Goal: Task Accomplishment & Management: Manage account settings

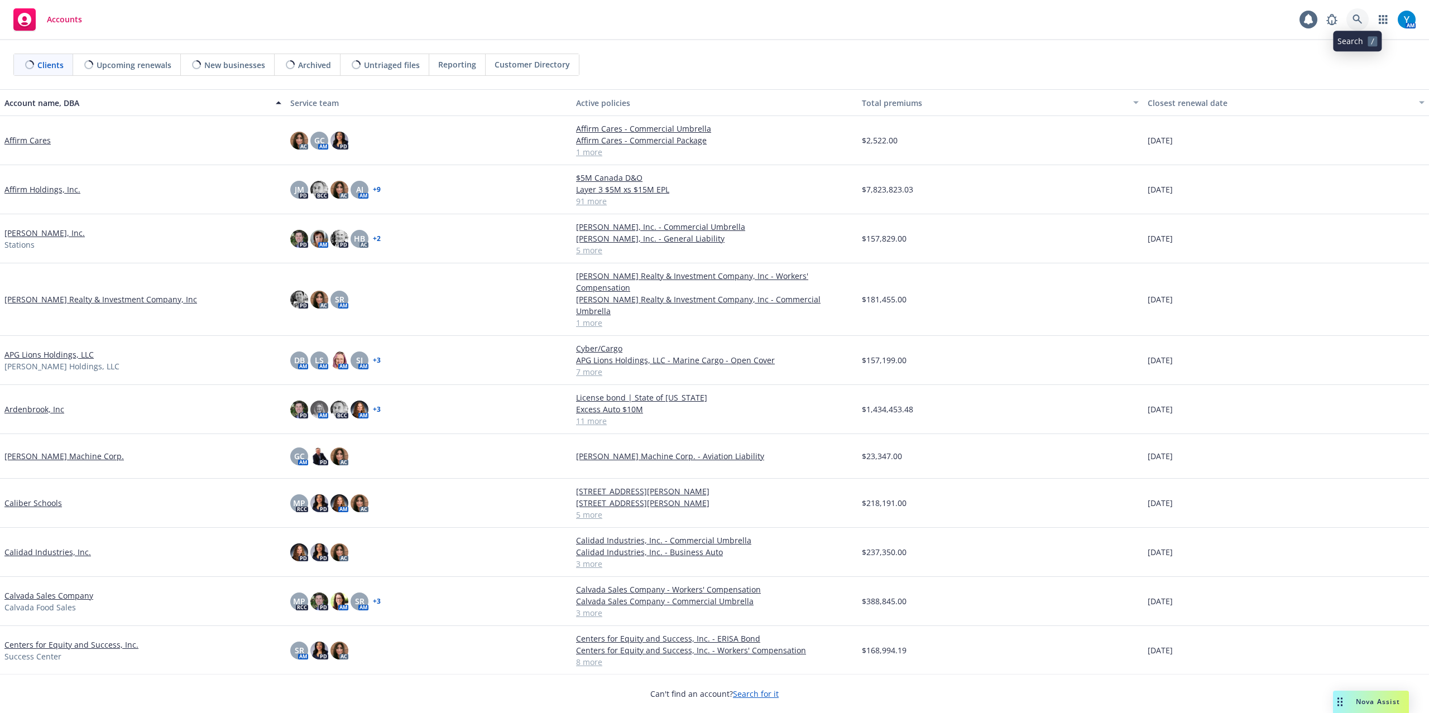
click at [1354, 19] on icon at bounding box center [1358, 20] width 10 height 10
click at [1307, 15] on div "1" at bounding box center [1312, 16] width 10 height 10
click at [1373, 704] on span "Nova Assist" at bounding box center [1378, 701] width 44 height 9
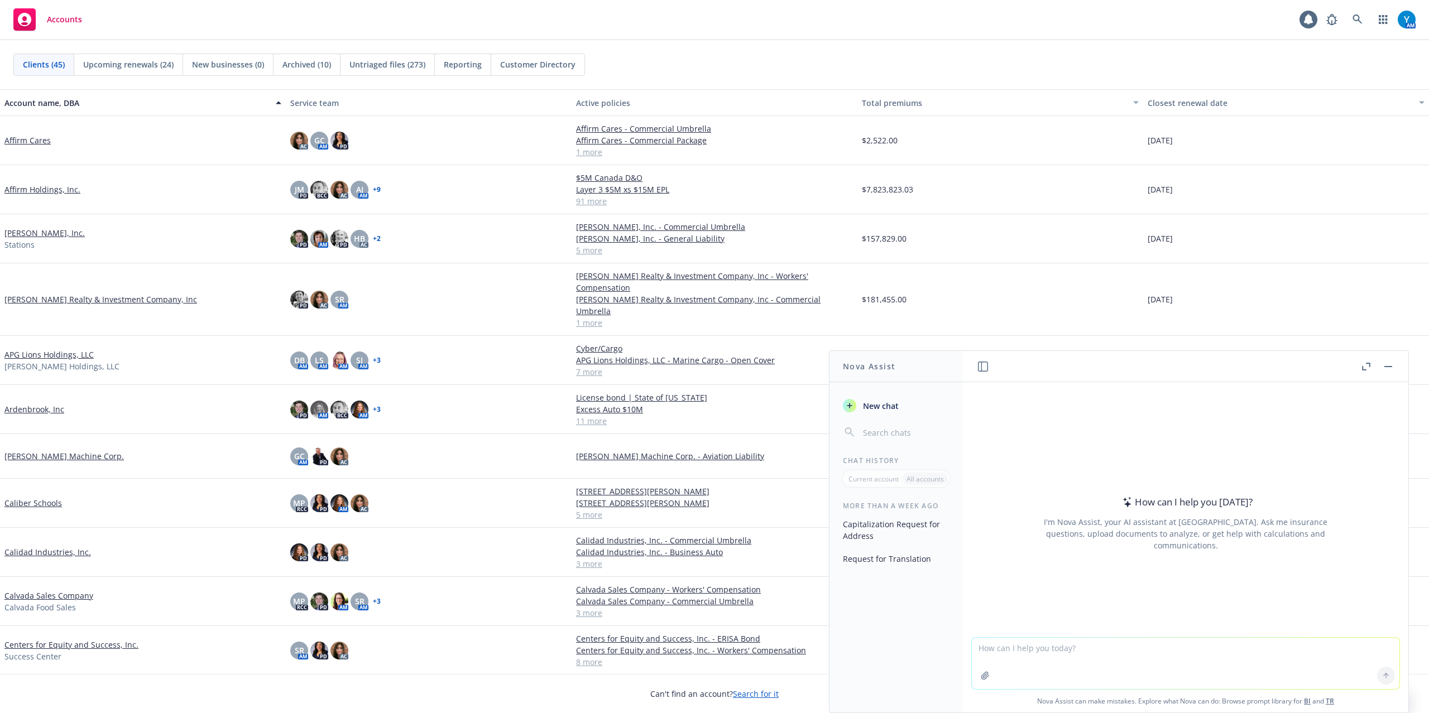
click at [884, 557] on button "Request for Translation" at bounding box center [897, 559] width 116 height 18
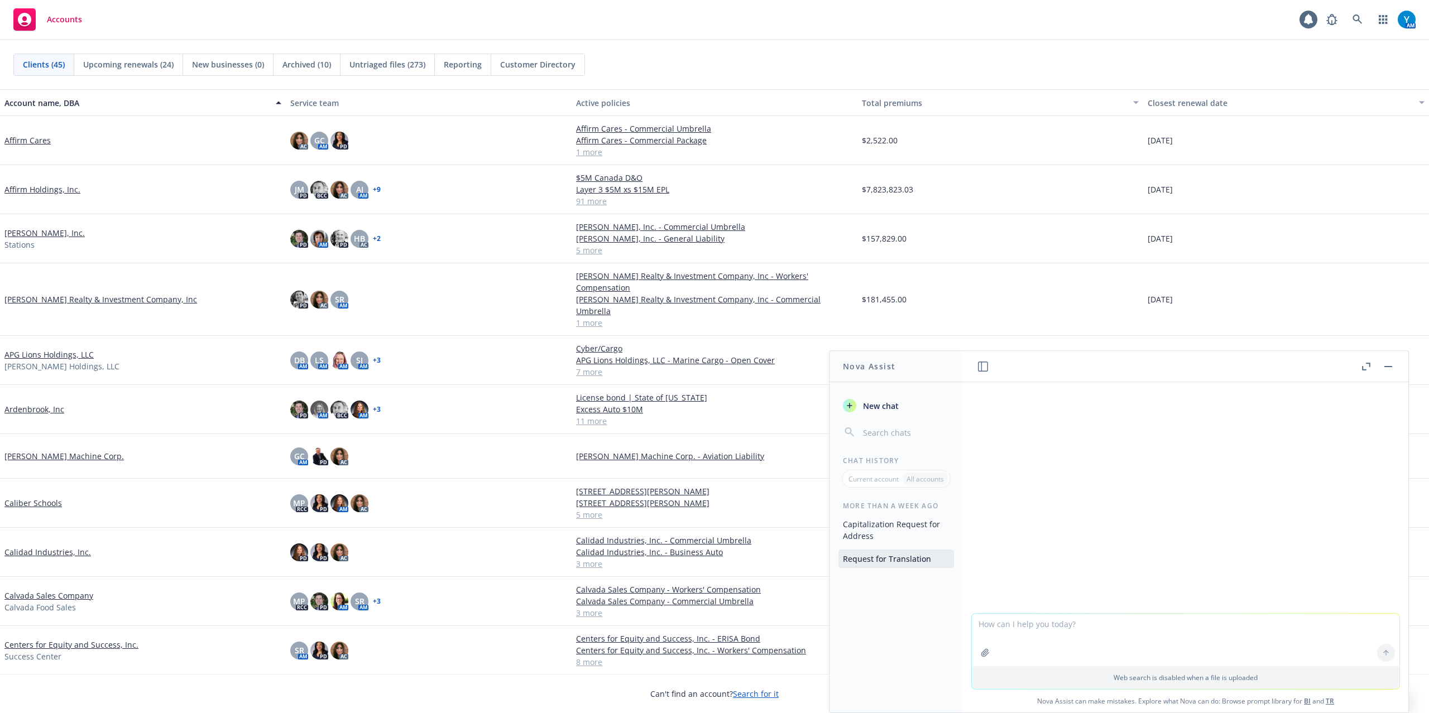
scroll to position [65, 0]
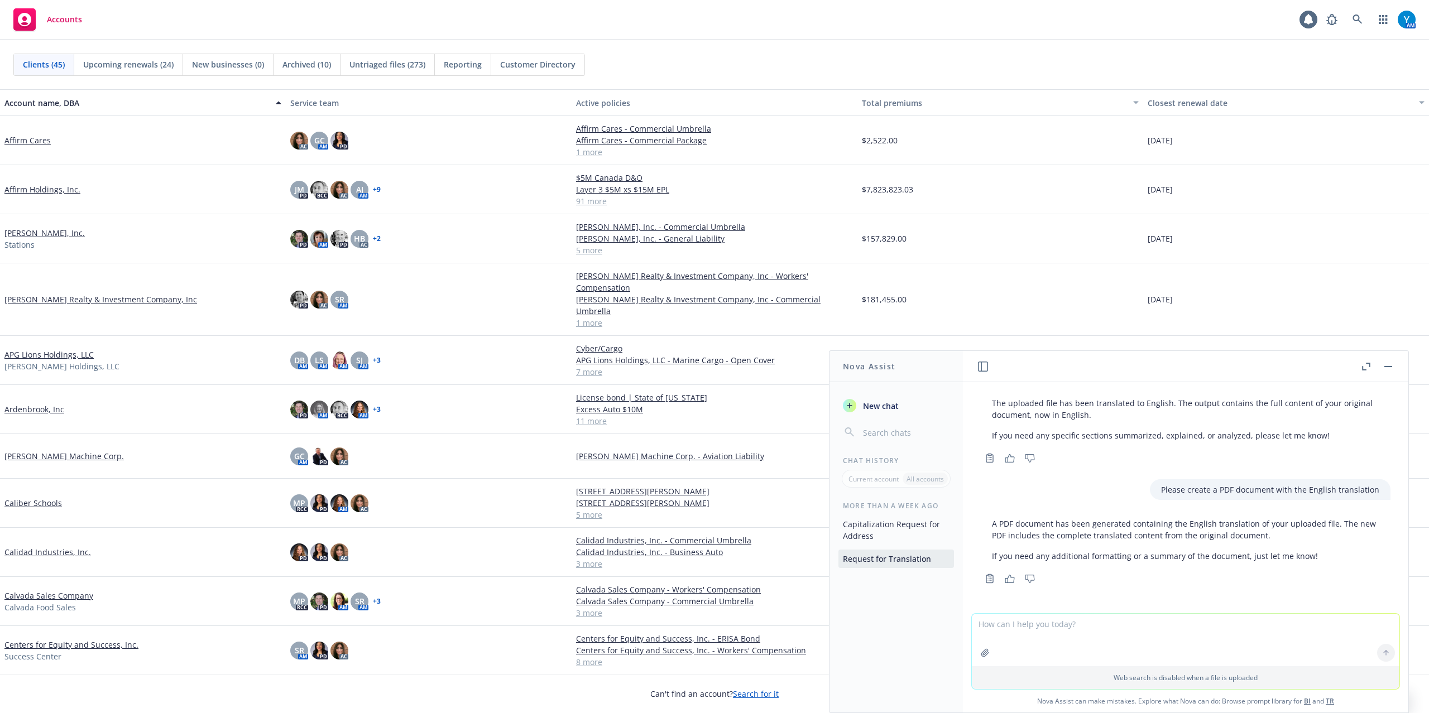
click at [885, 534] on button "Capitalization Request for Address" at bounding box center [897, 530] width 116 height 30
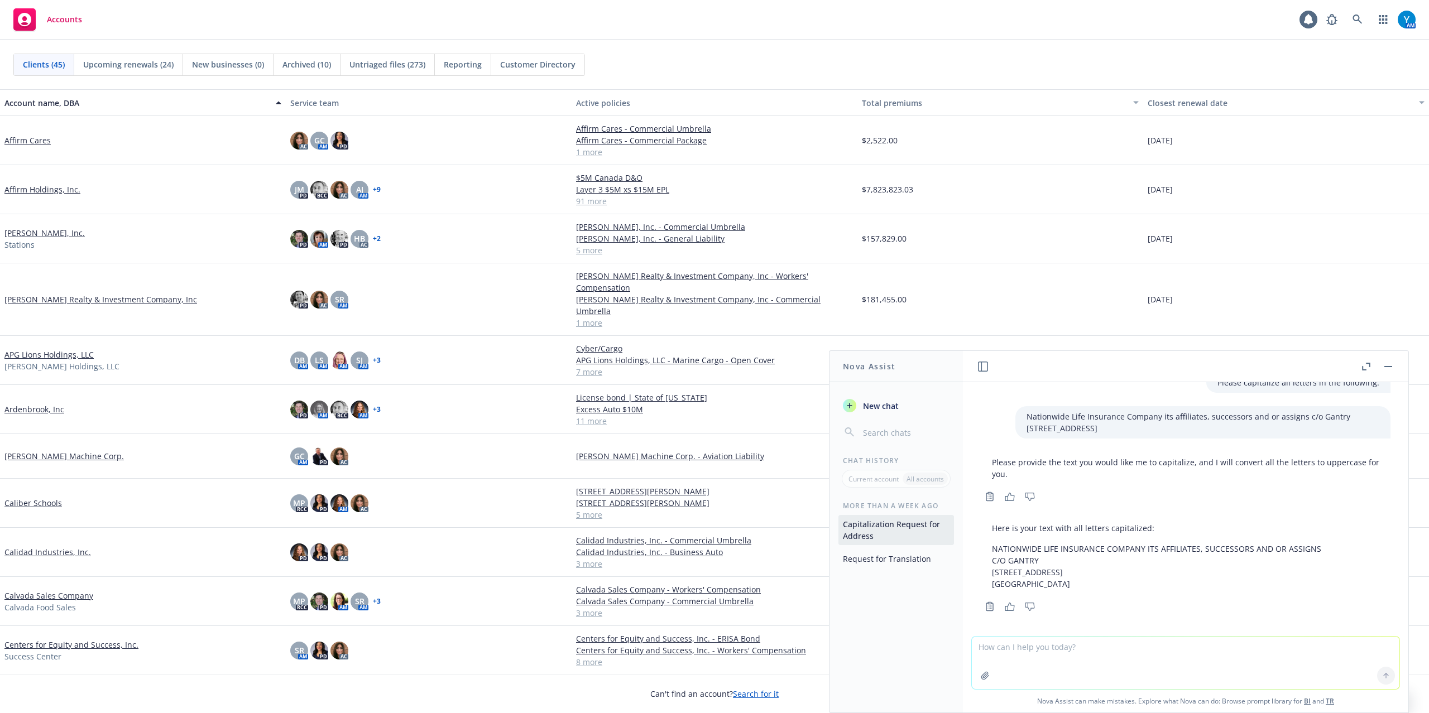
scroll to position [25, 0]
click at [903, 558] on button "Request for Translation" at bounding box center [897, 559] width 116 height 18
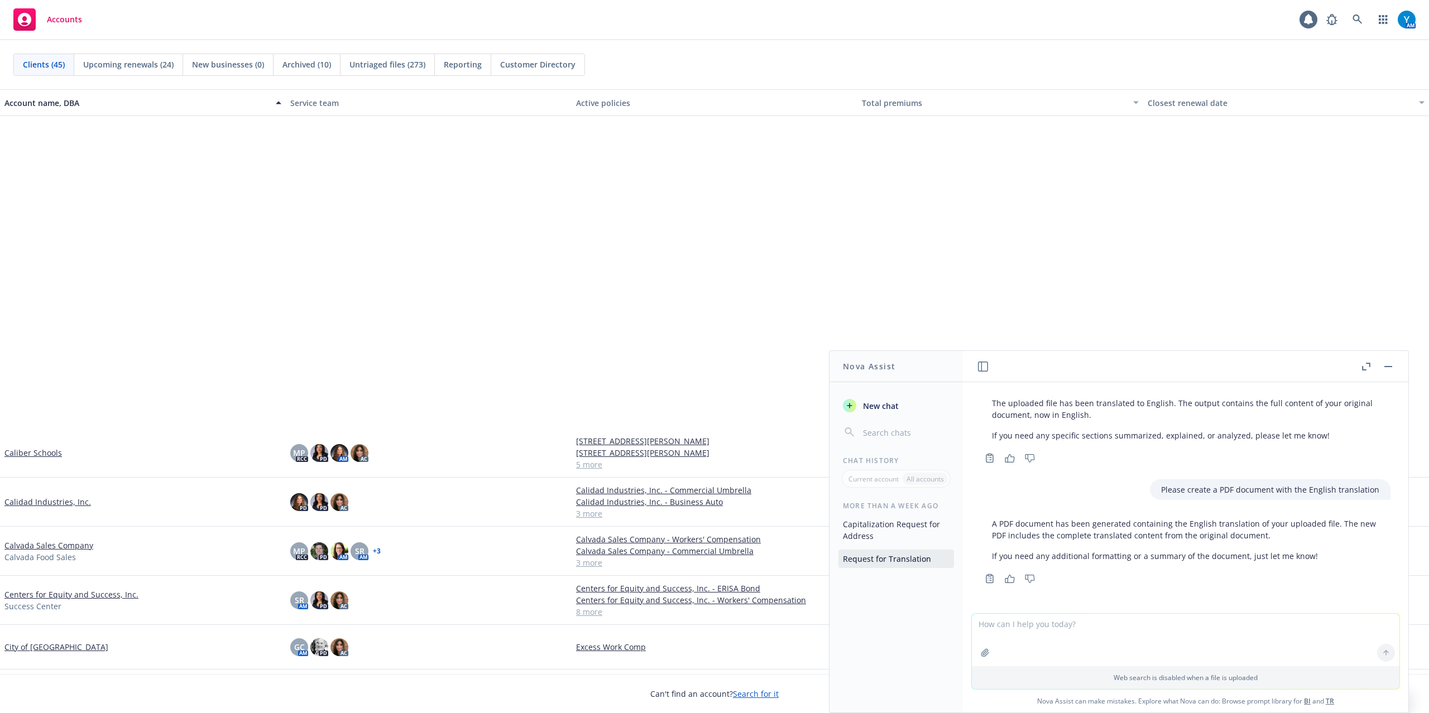
scroll to position [372, 0]
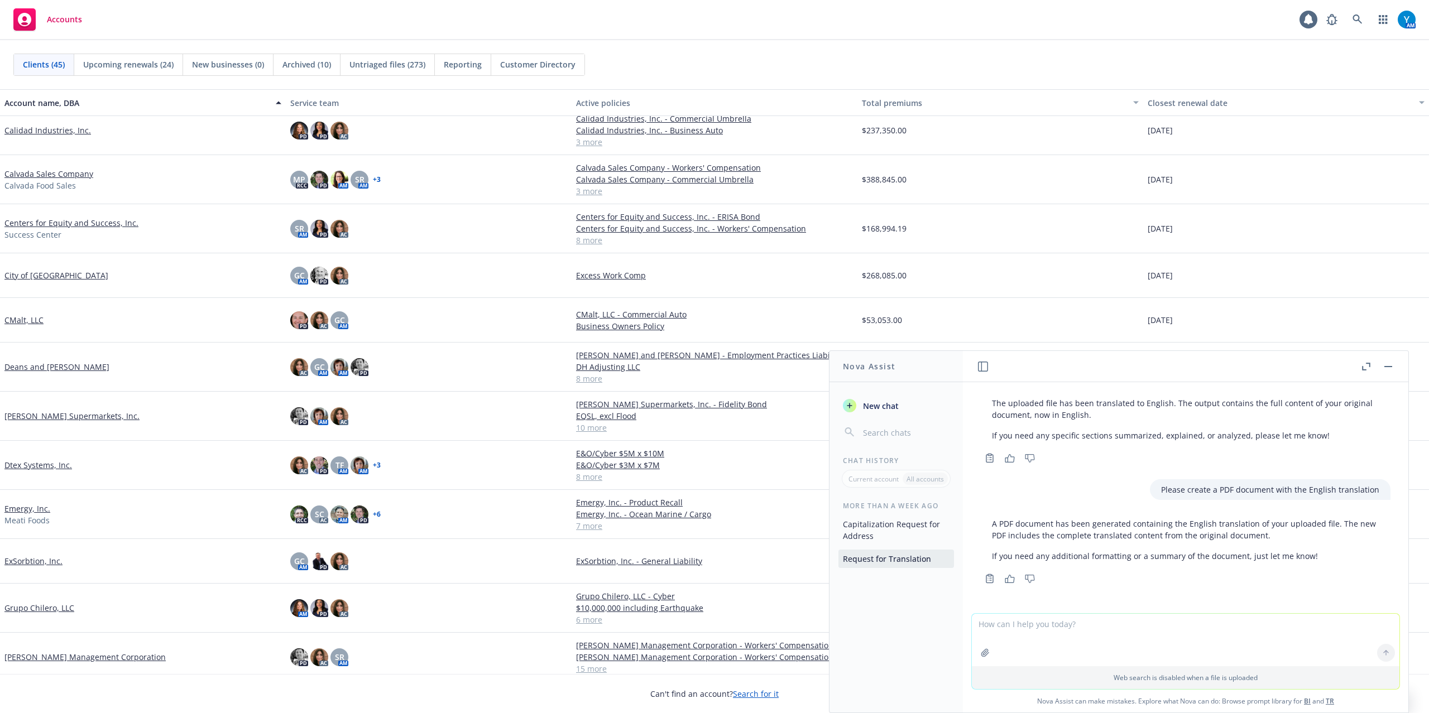
click at [1387, 365] on button "button" at bounding box center [1388, 366] width 13 height 13
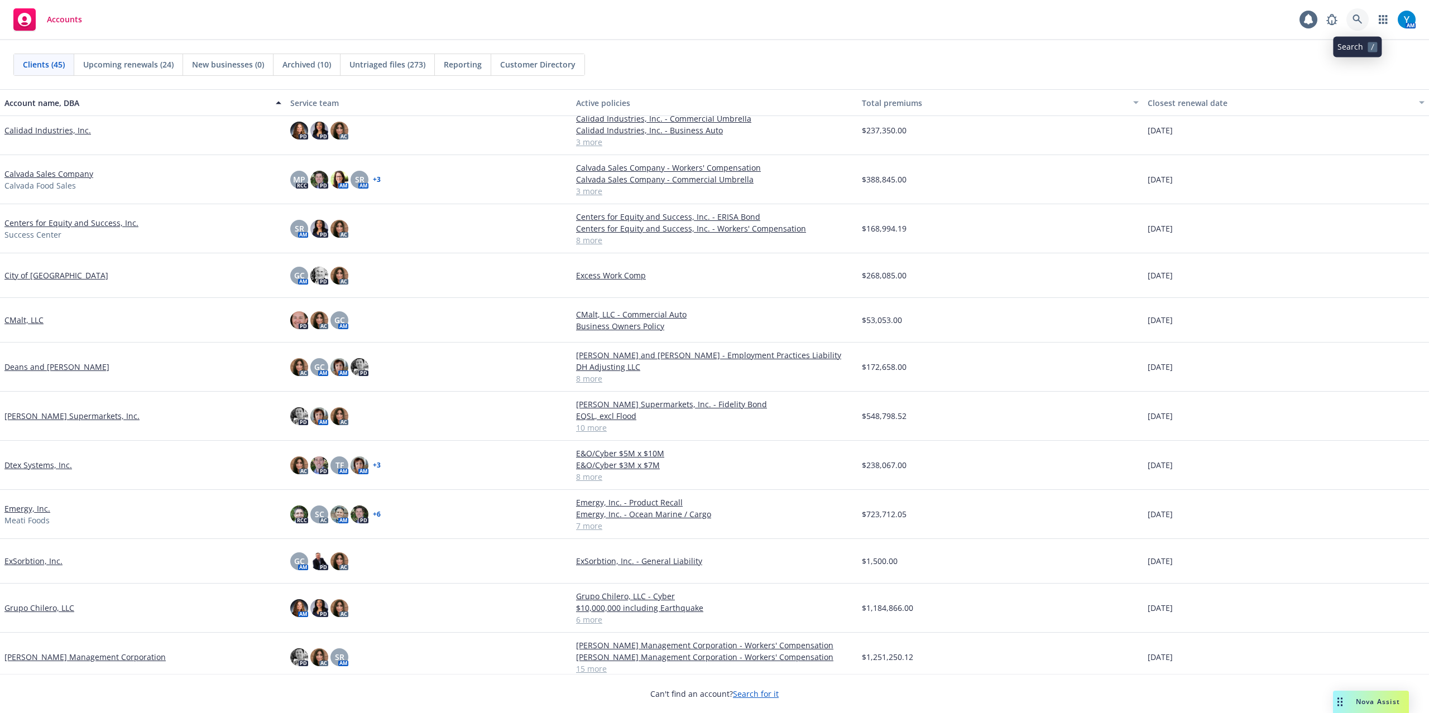
click at [1357, 19] on icon at bounding box center [1358, 20] width 10 height 10
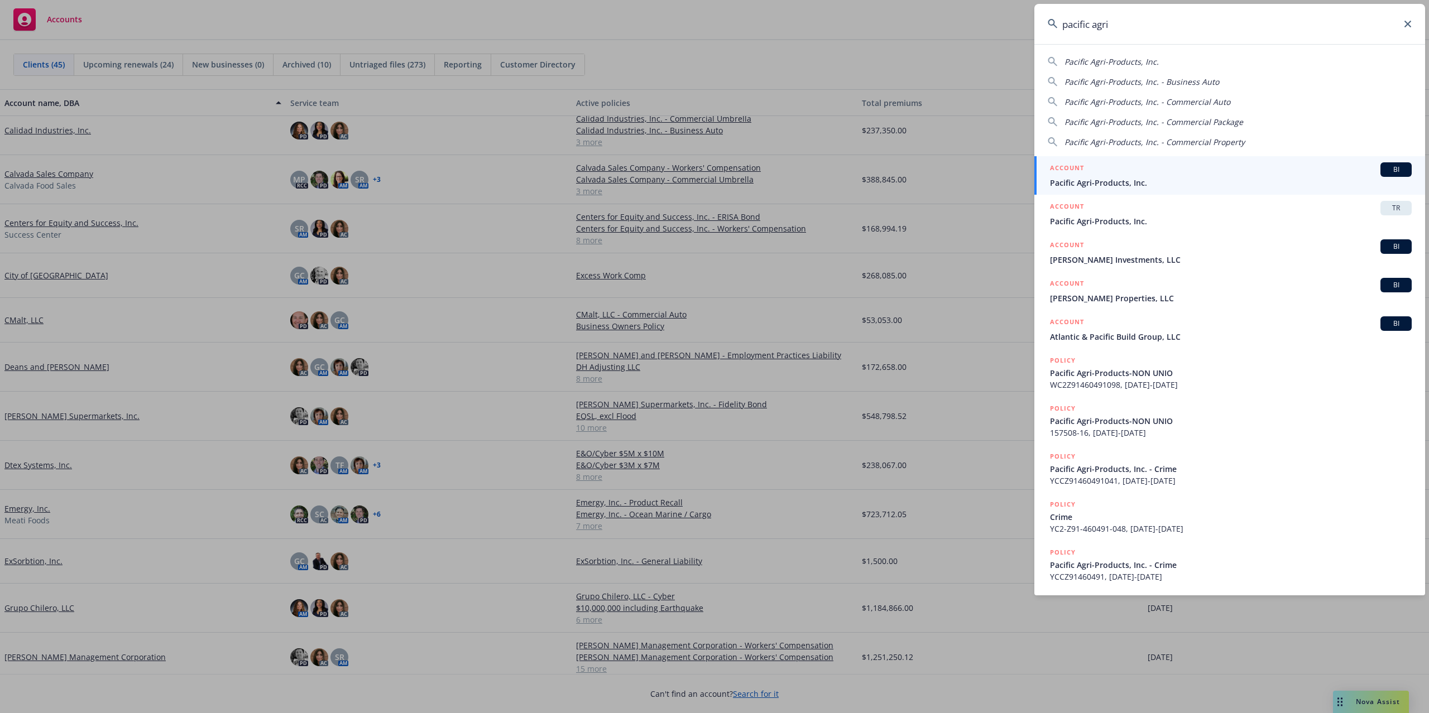
type input "pacific agri"
click at [1140, 169] on div "ACCOUNT BI" at bounding box center [1231, 169] width 362 height 15
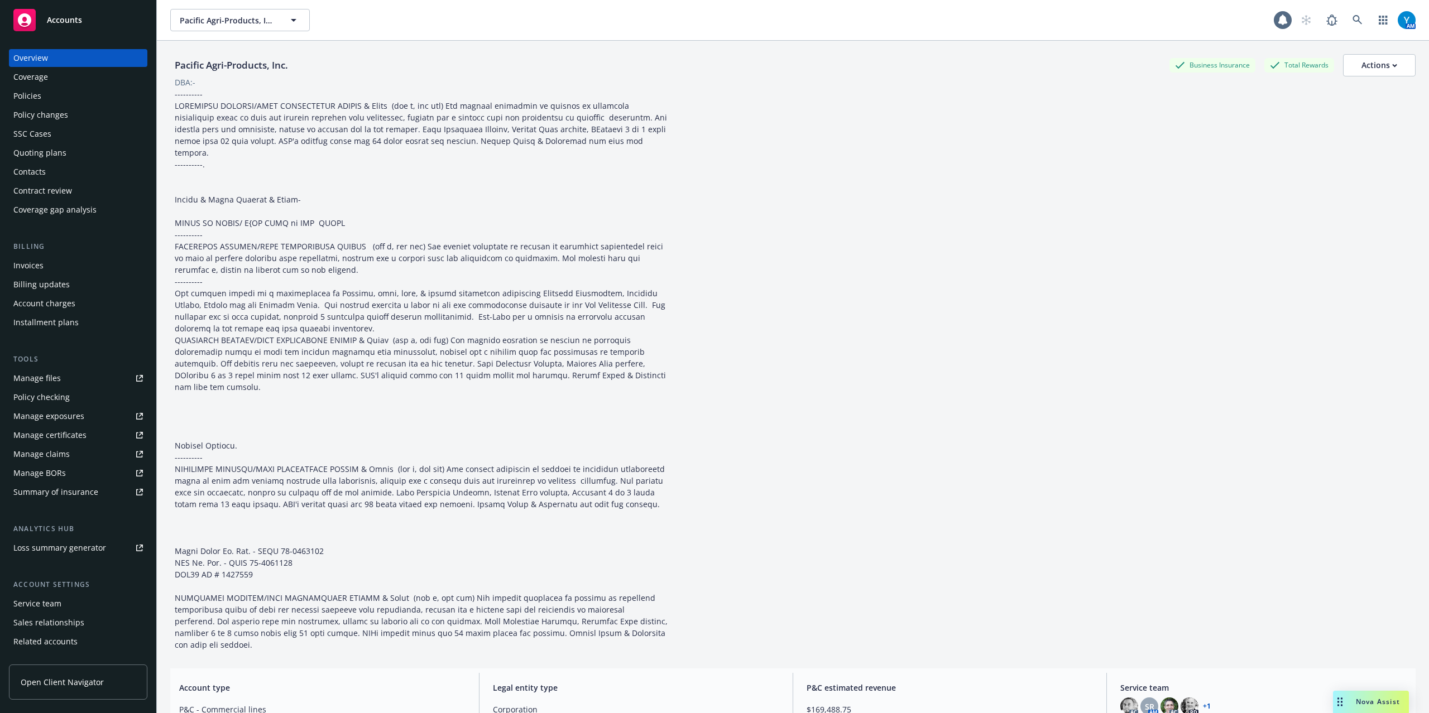
click at [31, 99] on div "Policies" at bounding box center [27, 96] width 28 height 18
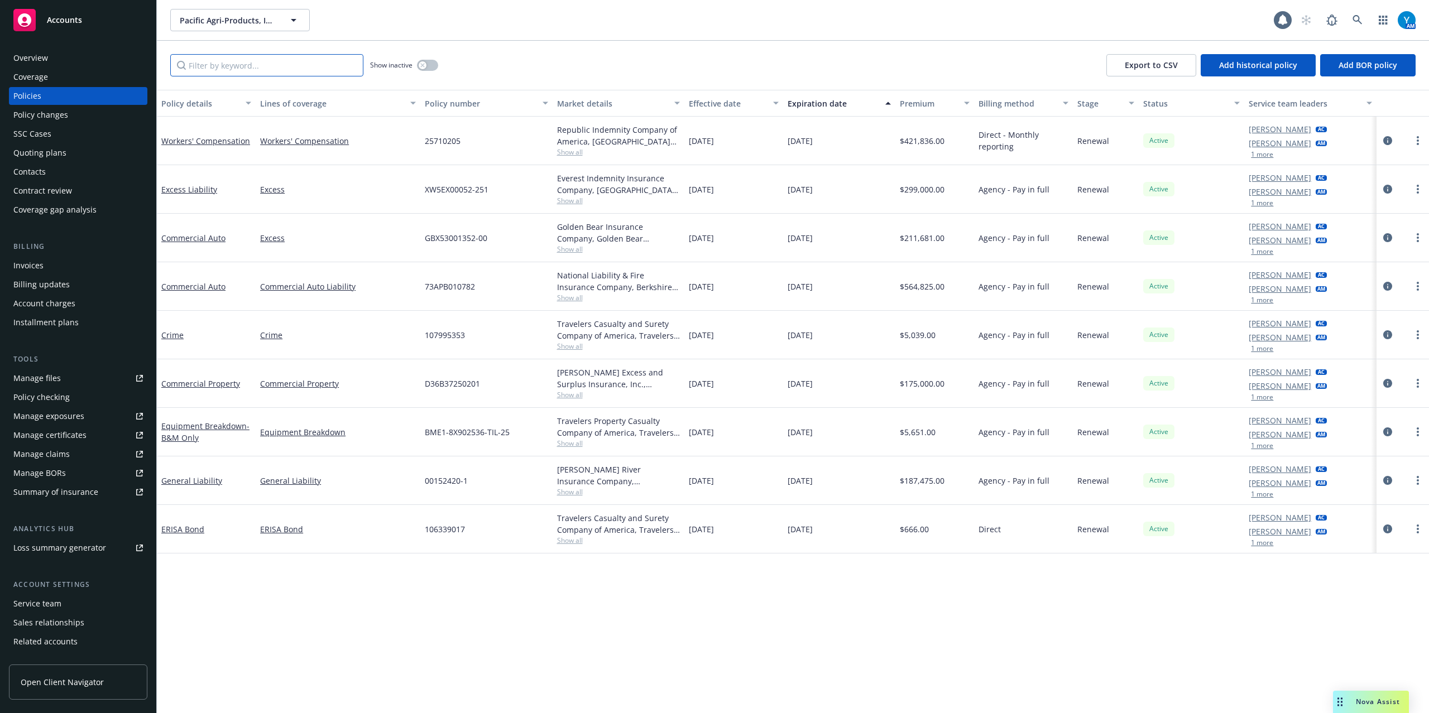
click at [265, 68] on input "Filter by keyword..." at bounding box center [266, 65] width 193 height 22
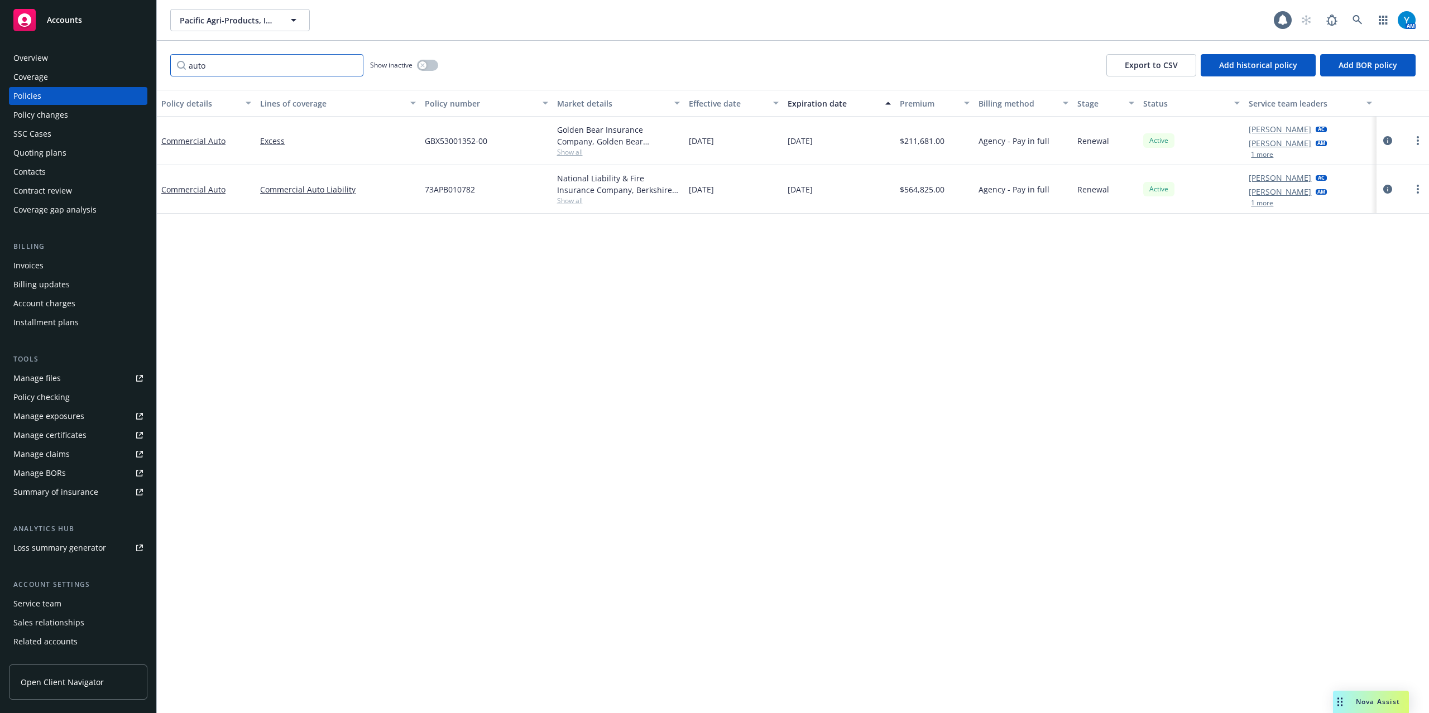
type input "auto"
click at [562, 199] on span "Show all" at bounding box center [618, 200] width 123 height 9
click at [264, 21] on span "Pacific Agri-Products, Inc." at bounding box center [228, 21] width 97 height 12
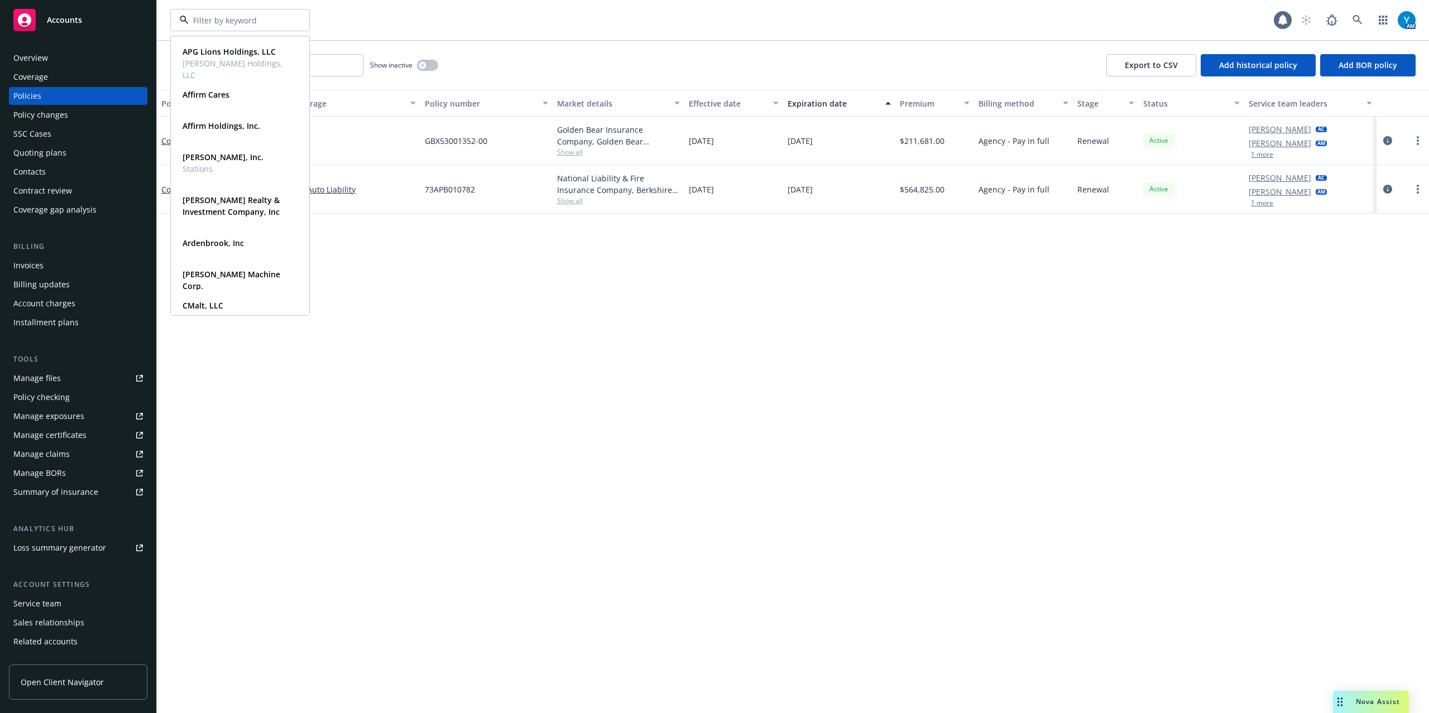
drag, startPoint x: 369, startPoint y: 26, endPoint x: 318, endPoint y: 31, distance: 51.1
click at [369, 27] on div "APG Lions Holdings, LLC Stinson Holdings, LLC Type Commercial Affirm Cares Type…" at bounding box center [722, 20] width 1104 height 22
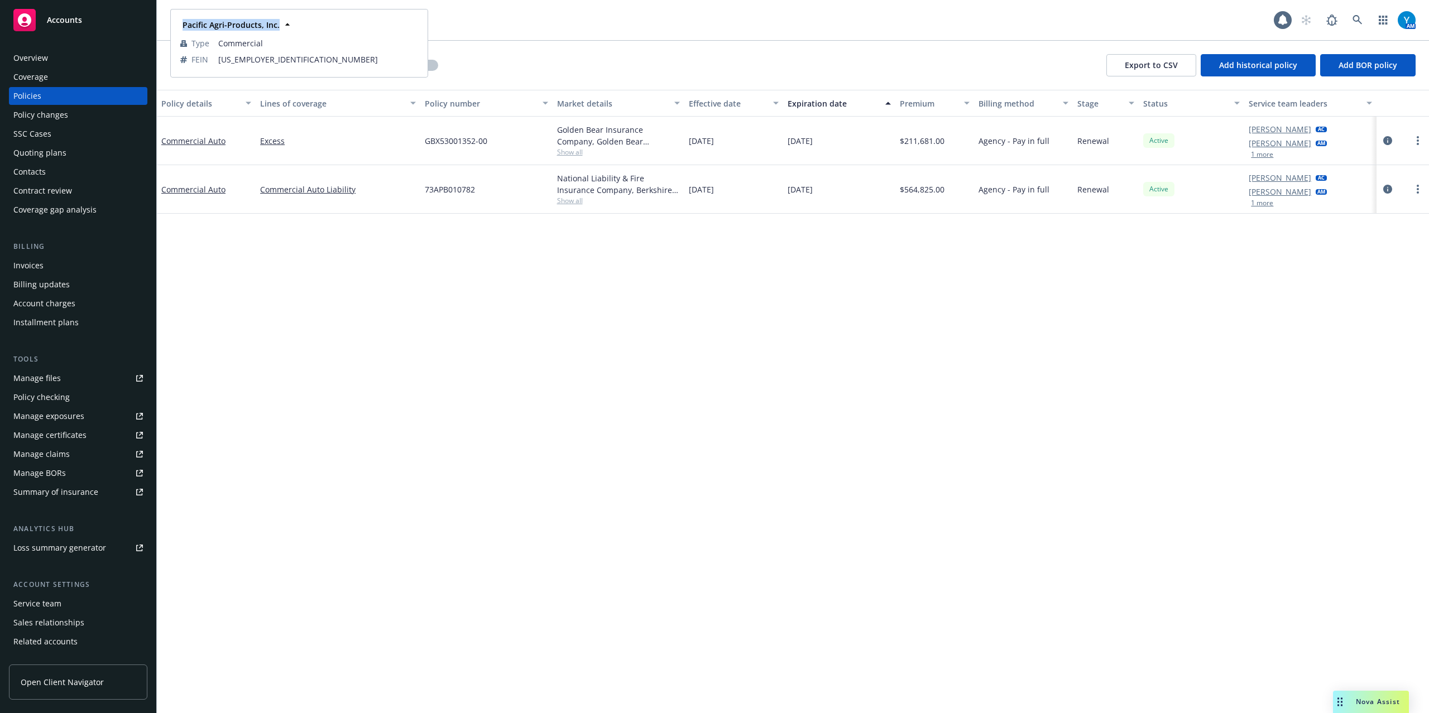
click at [280, 28] on div "Pacific Agri-Products, Inc. Type Commercial FEIN 94-2248471" at bounding box center [299, 43] width 256 height 66
drag, startPoint x: 476, startPoint y: 186, endPoint x: 416, endPoint y: 186, distance: 59.7
click at [416, 186] on div "Commercial Auto Commercial Auto Liability 73APB010782 National Liability & Fire…" at bounding box center [793, 189] width 1272 height 49
copy div "73APB010782"
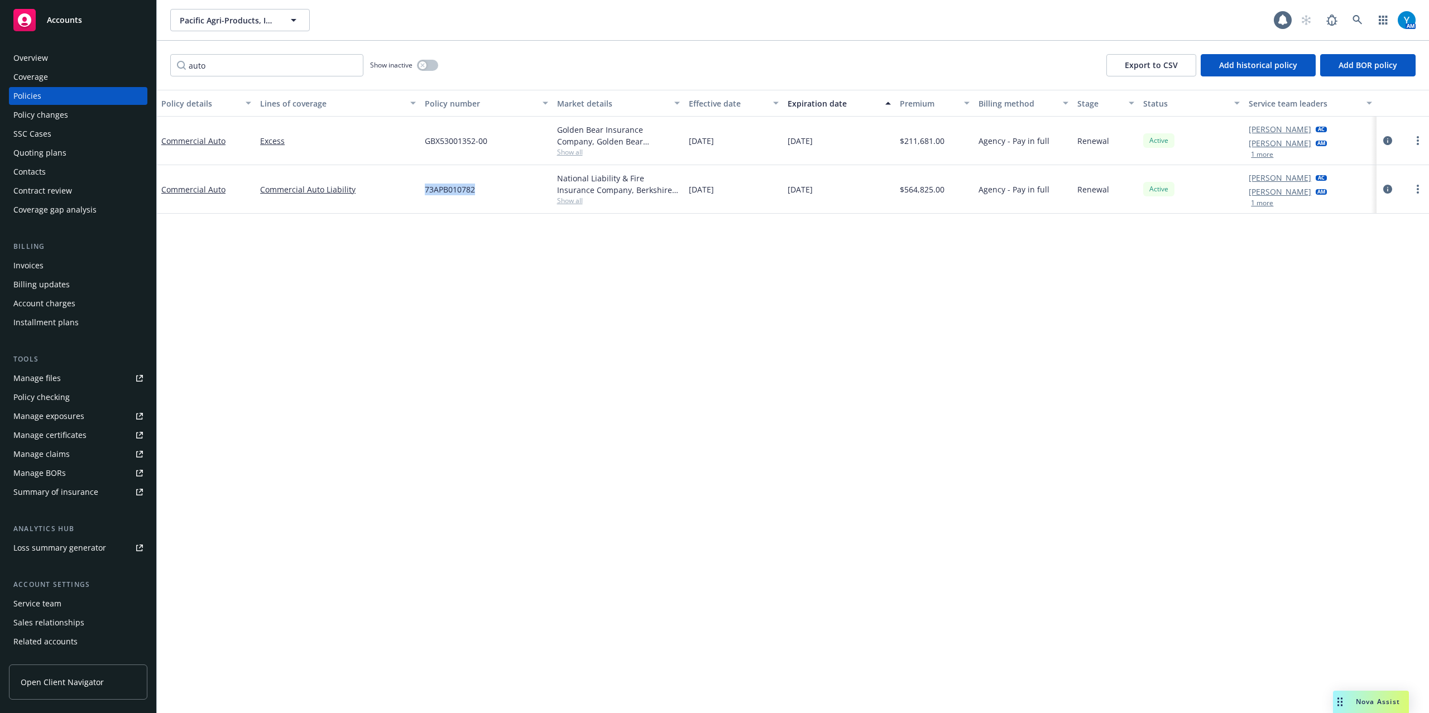
copy div "73APB010782"
click at [452, 189] on span "73APB010782" at bounding box center [450, 190] width 50 height 12
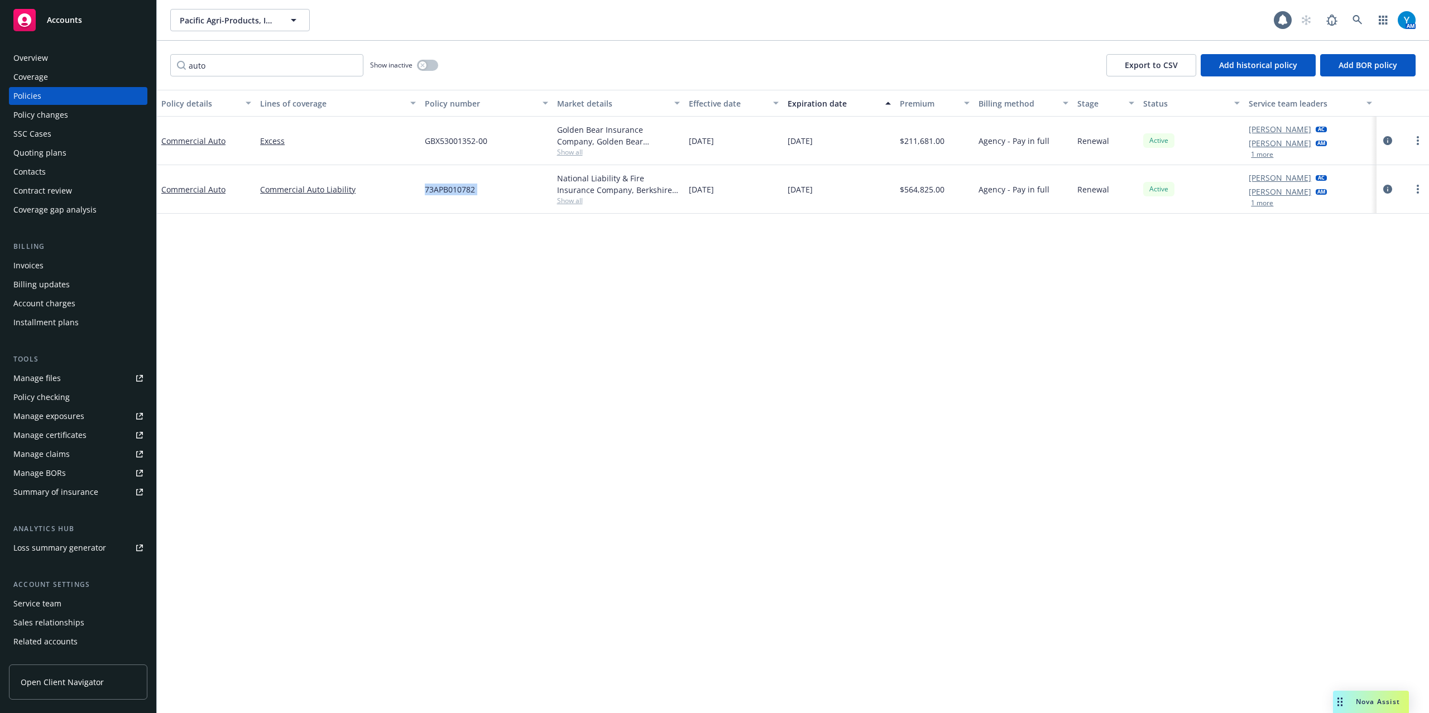
copy span "73APB010782"
click at [69, 418] on div "Manage exposures" at bounding box center [48, 417] width 71 height 18
click at [1355, 17] on icon at bounding box center [1358, 20] width 10 height 10
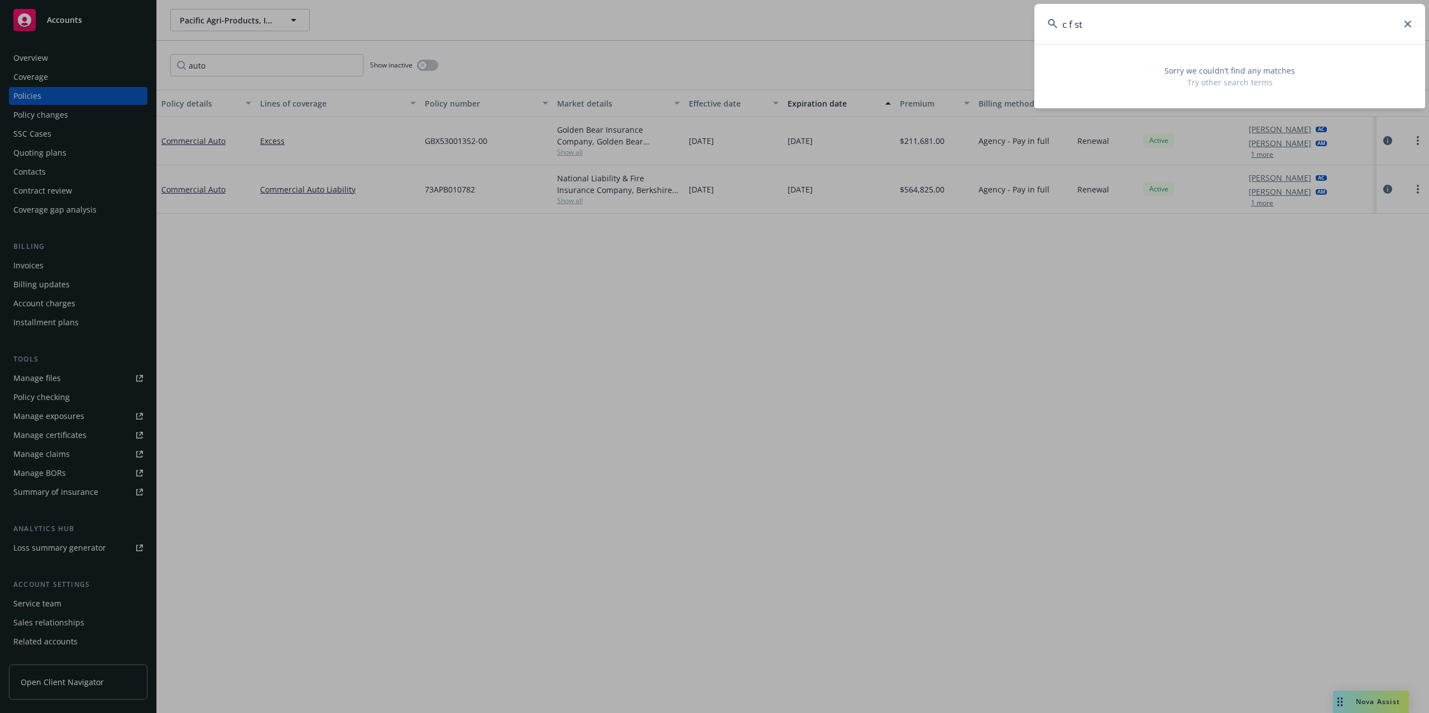
drag, startPoint x: 1109, startPoint y: 26, endPoint x: 1031, endPoint y: 35, distance: 78.7
click at [1031, 35] on div "c f st Sorry we couldn’t find any matches Try other search terms" at bounding box center [714, 356] width 1429 height 713
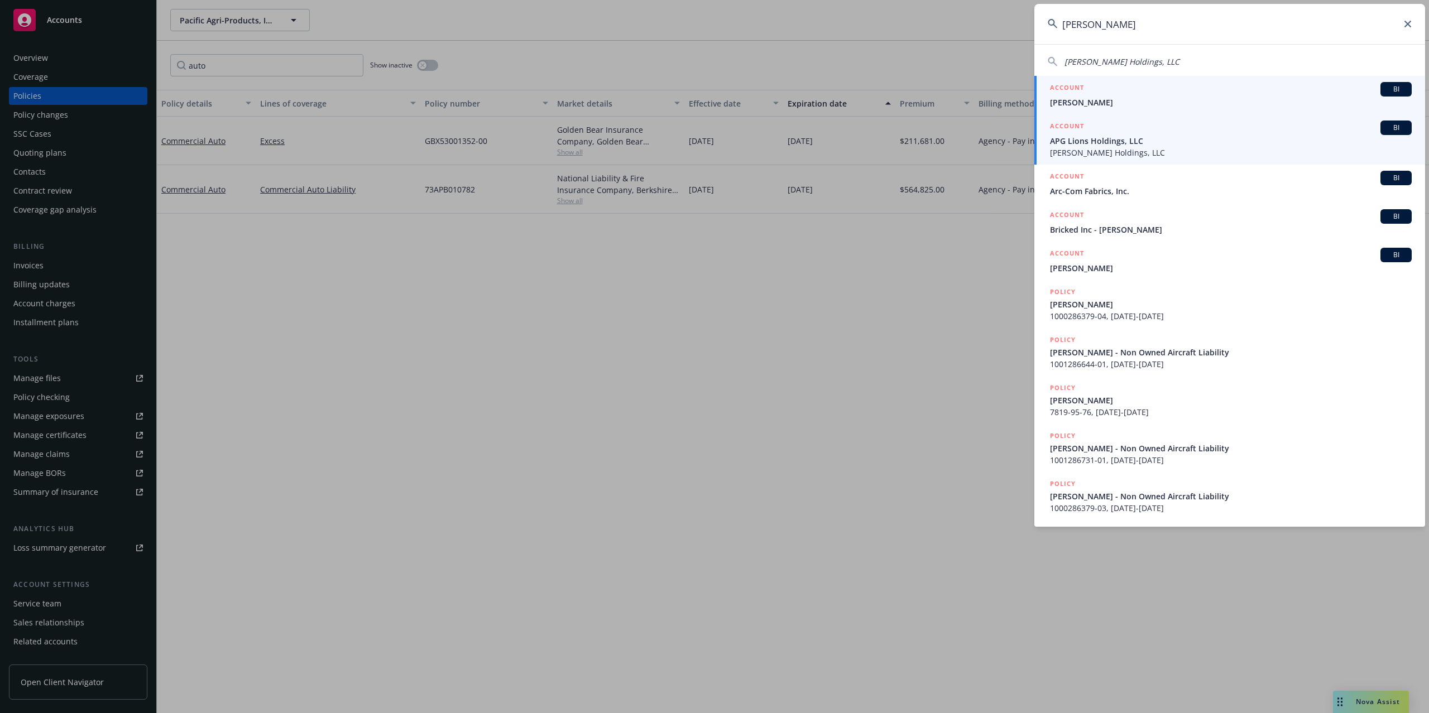
type input "stinson"
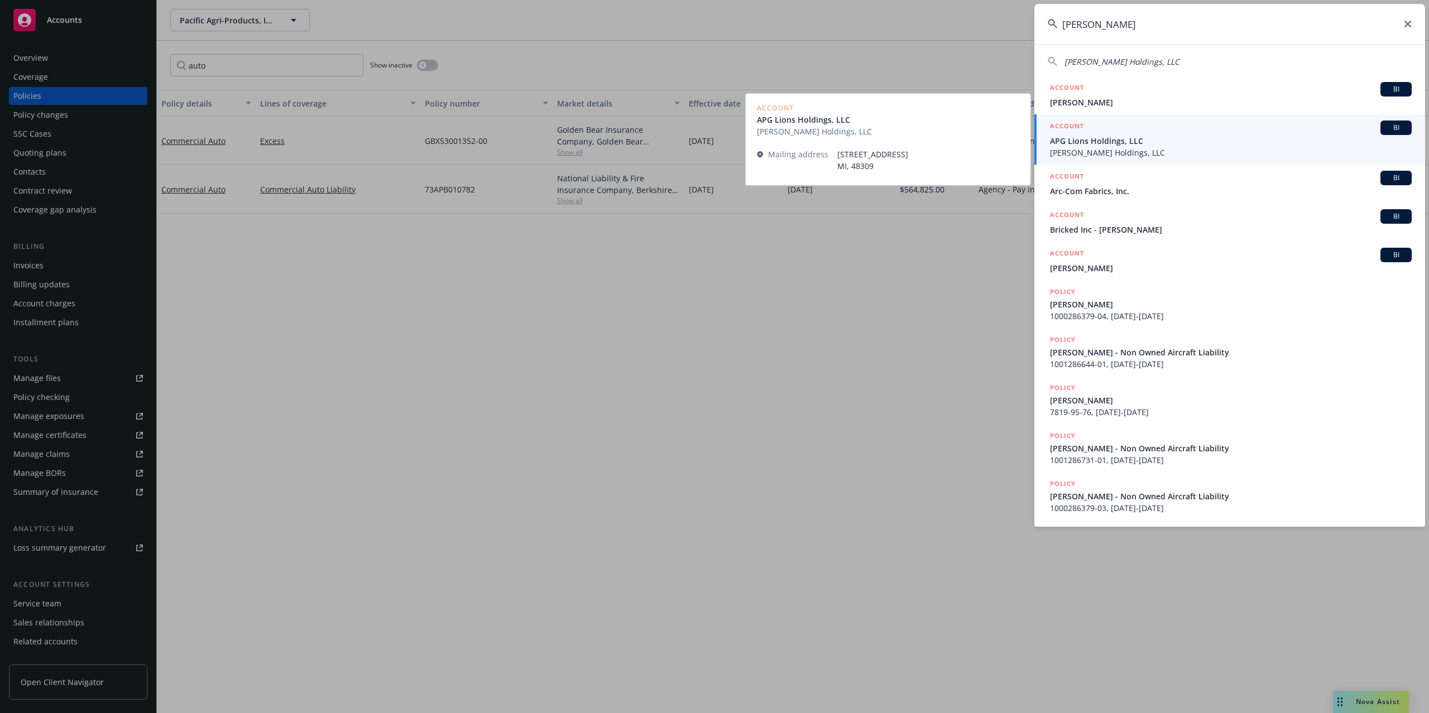
click at [1104, 145] on span "APG Lions Holdings, LLC" at bounding box center [1231, 141] width 362 height 12
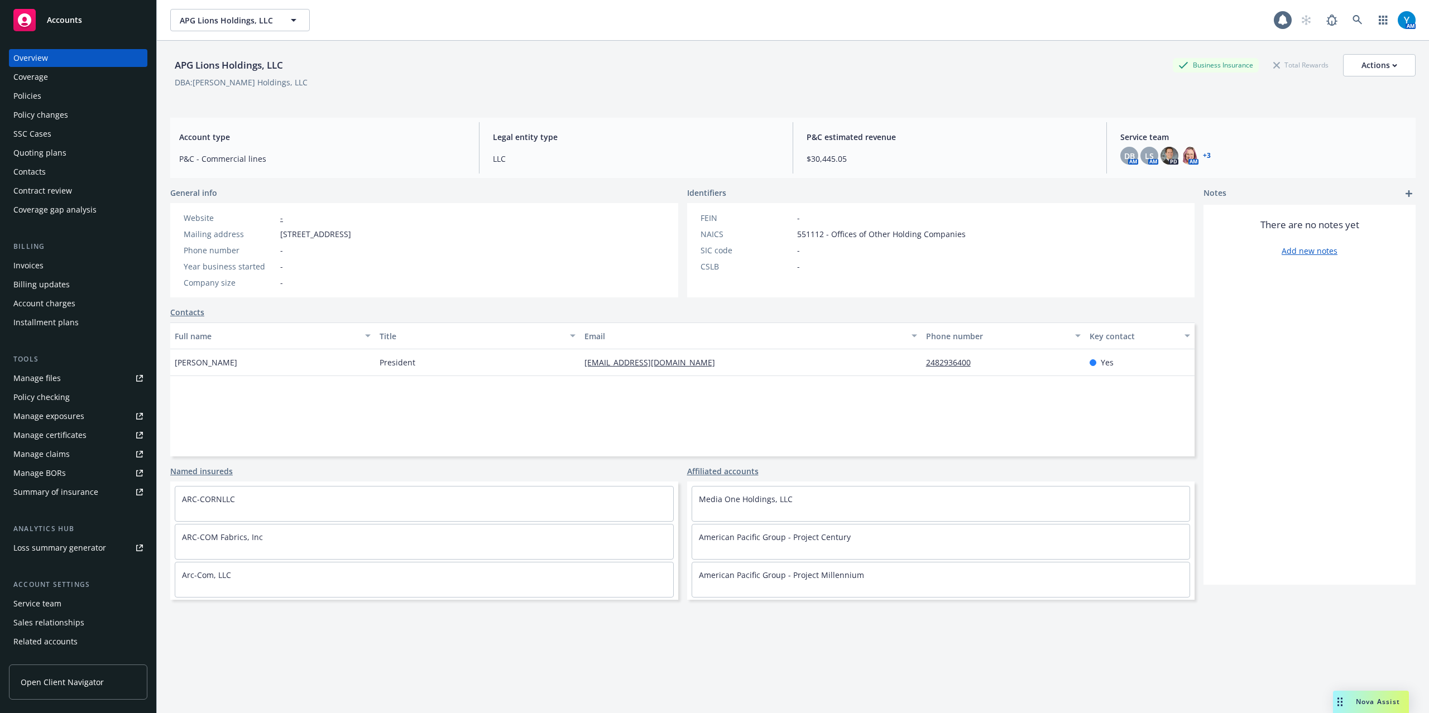
click at [27, 97] on div "Policies" at bounding box center [27, 96] width 28 height 18
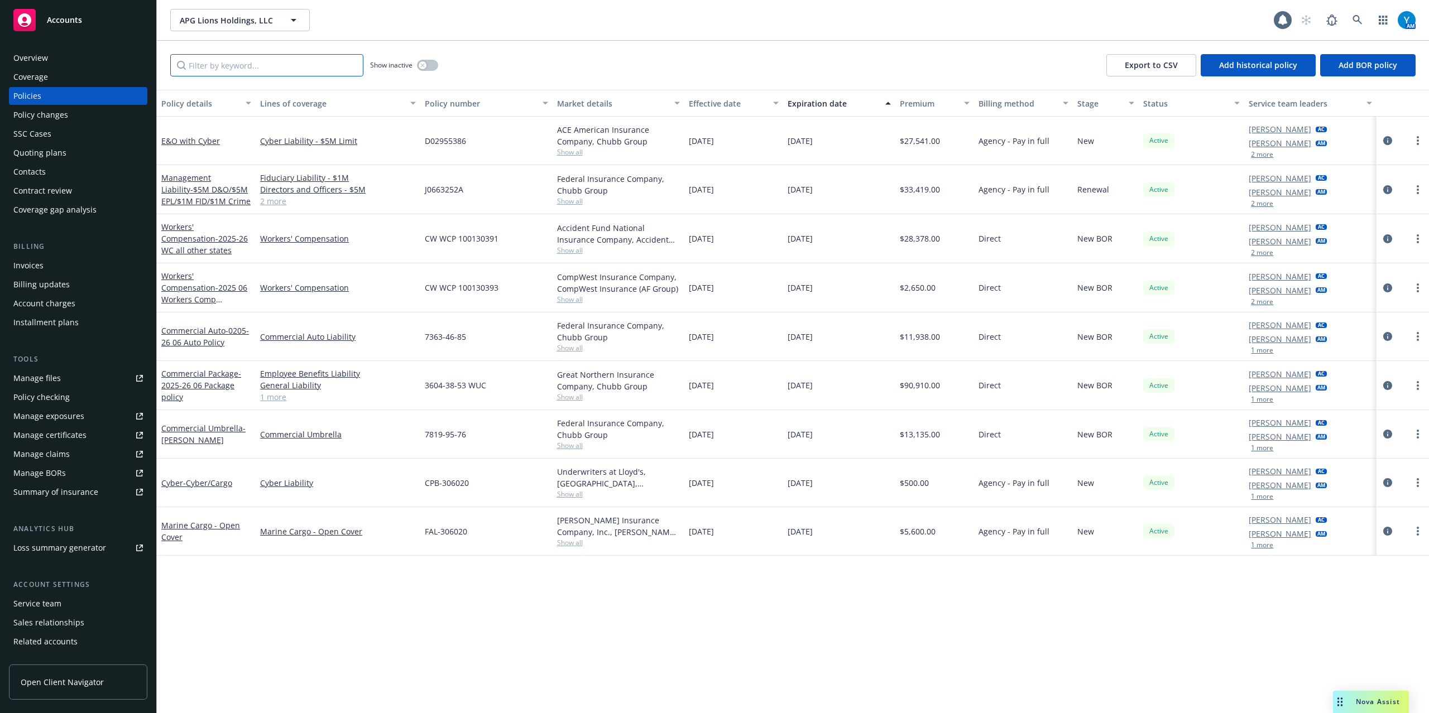
click at [270, 68] on input "Filter by keyword..." at bounding box center [266, 65] width 193 height 22
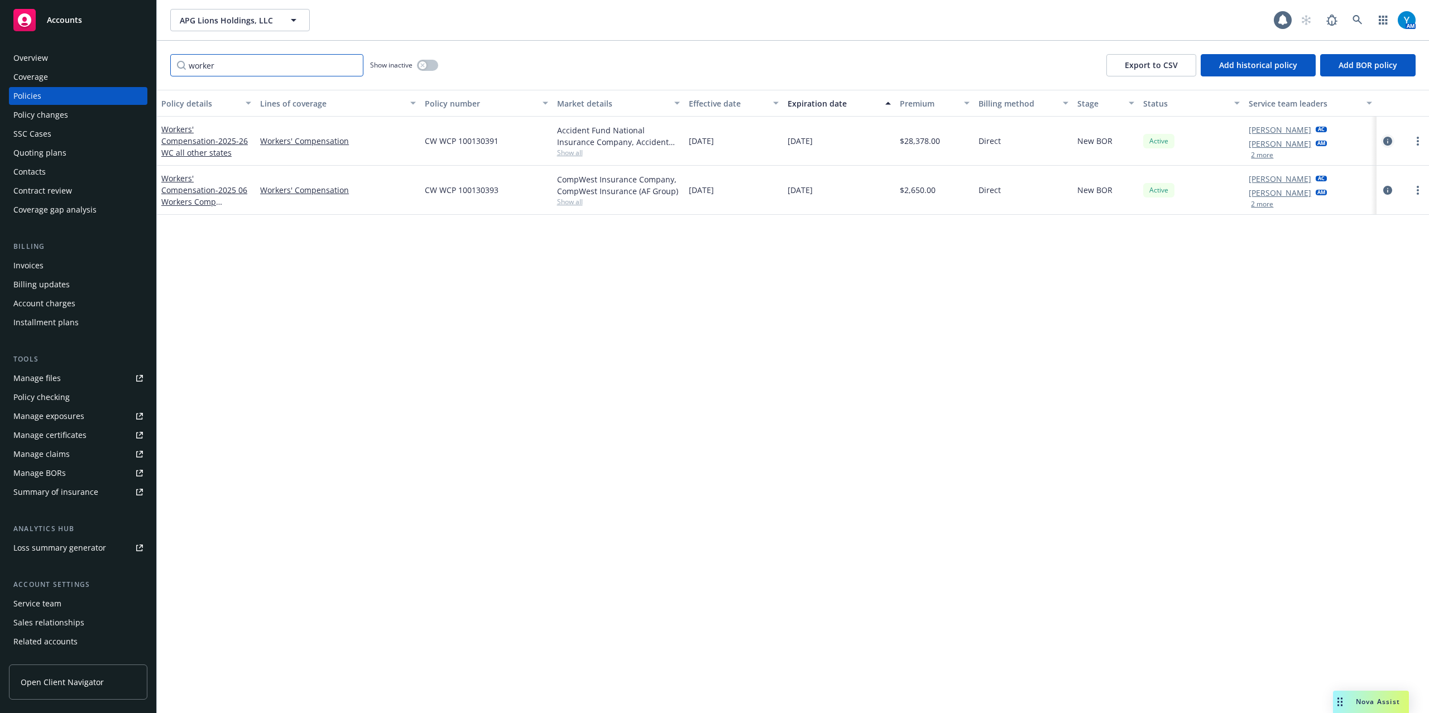
type input "worker"
click at [1387, 139] on icon "circleInformation" at bounding box center [1387, 141] width 9 height 9
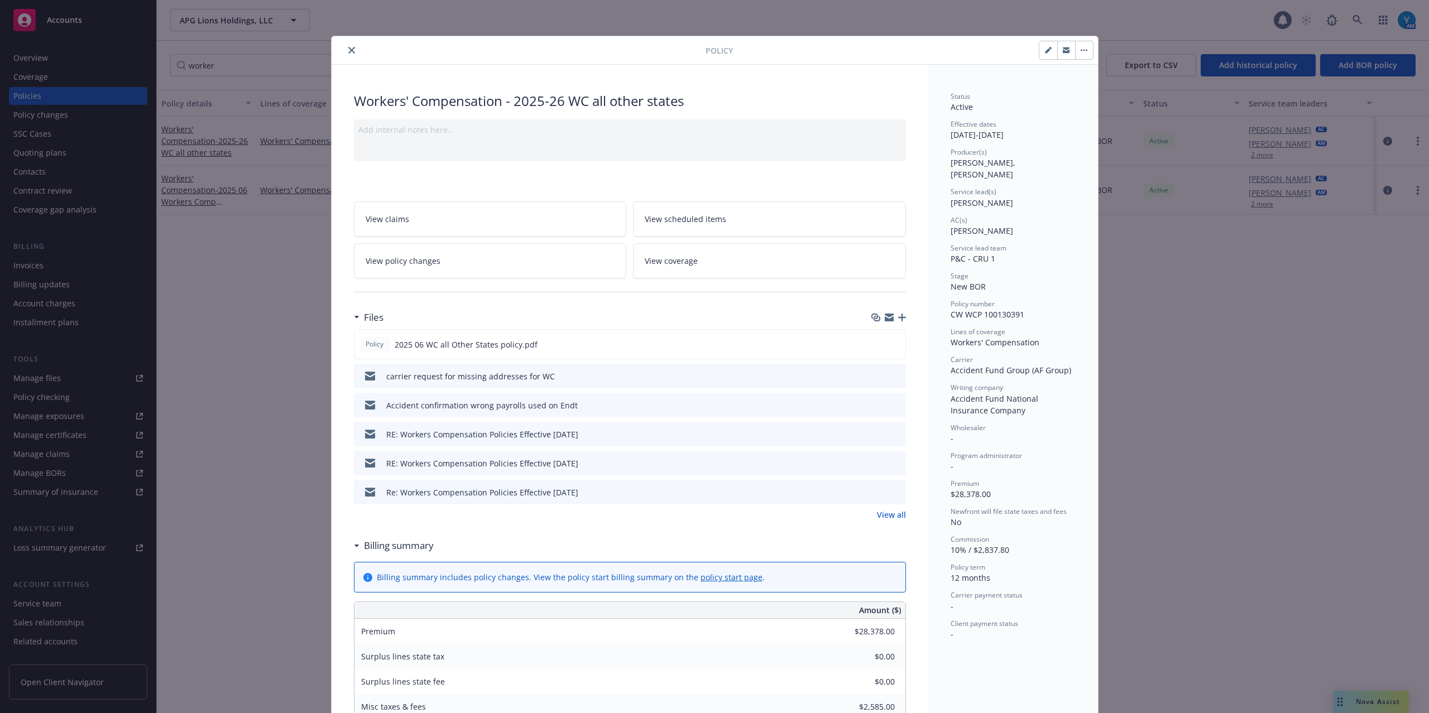
click at [418, 264] on span "View policy changes" at bounding box center [403, 261] width 75 height 12
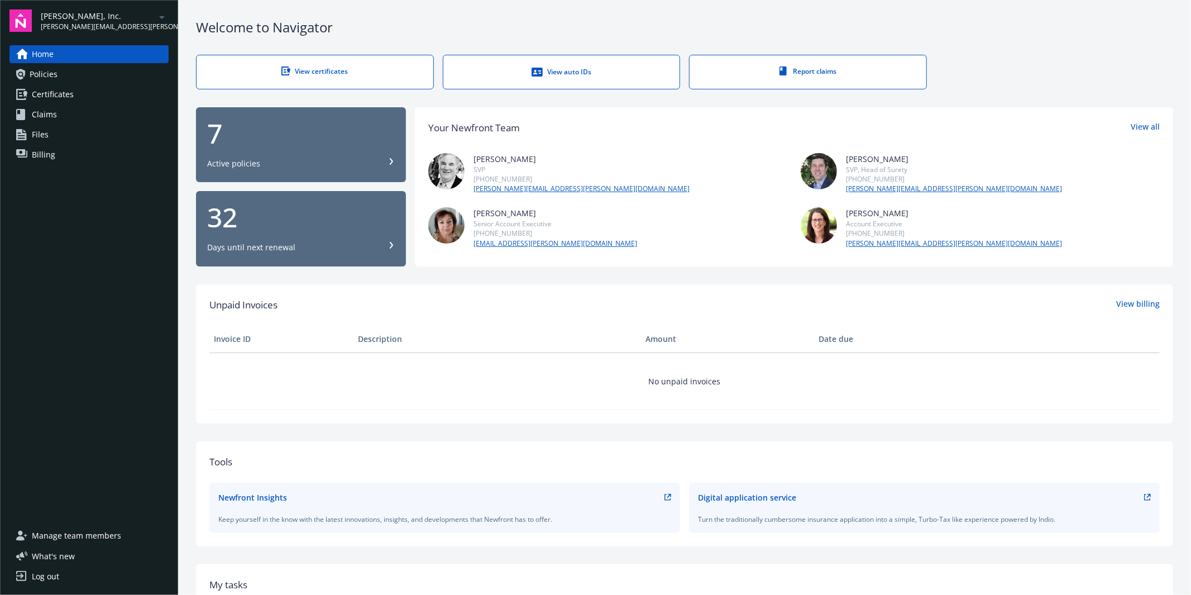
click at [241, 145] on div "7" at bounding box center [301, 133] width 188 height 27
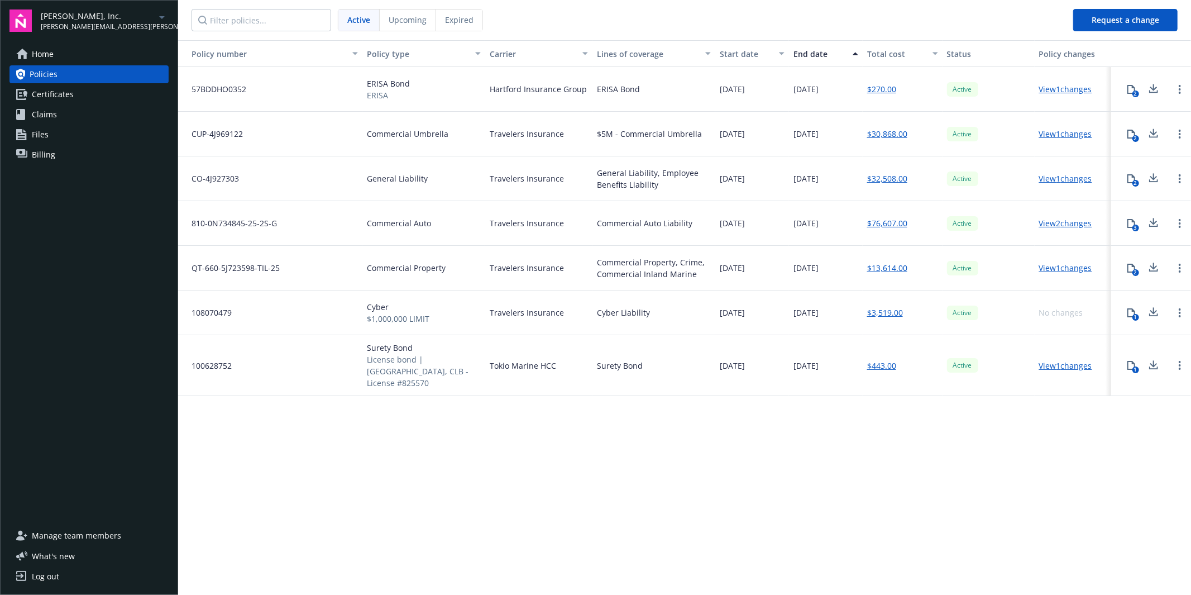
click at [58, 91] on span "Certificates" at bounding box center [53, 94] width 42 height 18
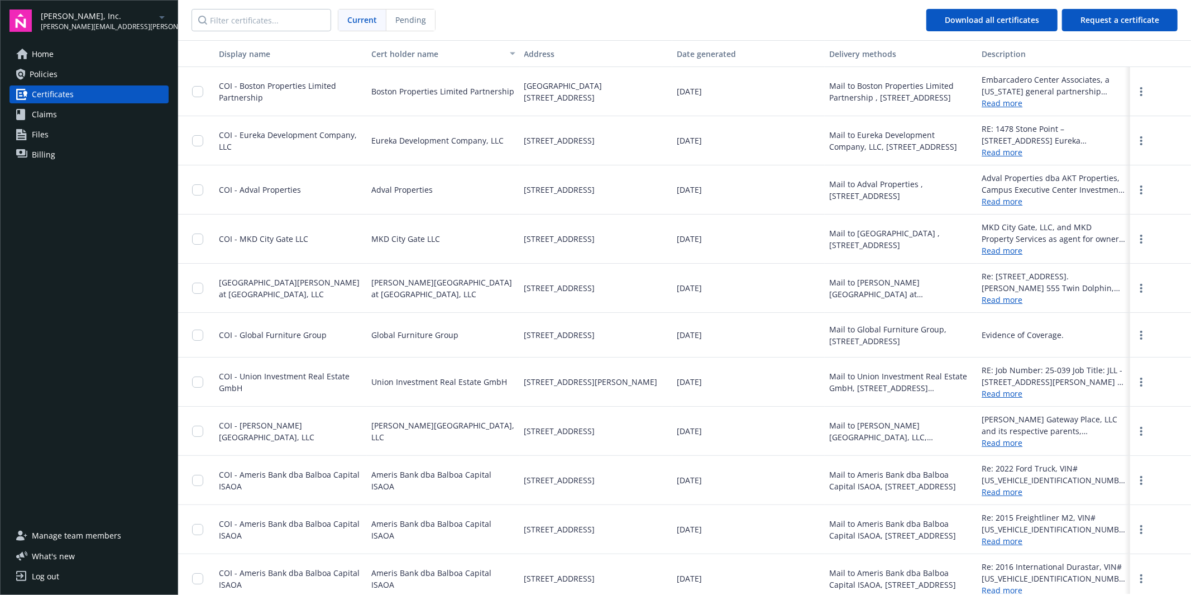
click at [58, 114] on link "Claims" at bounding box center [88, 115] width 159 height 18
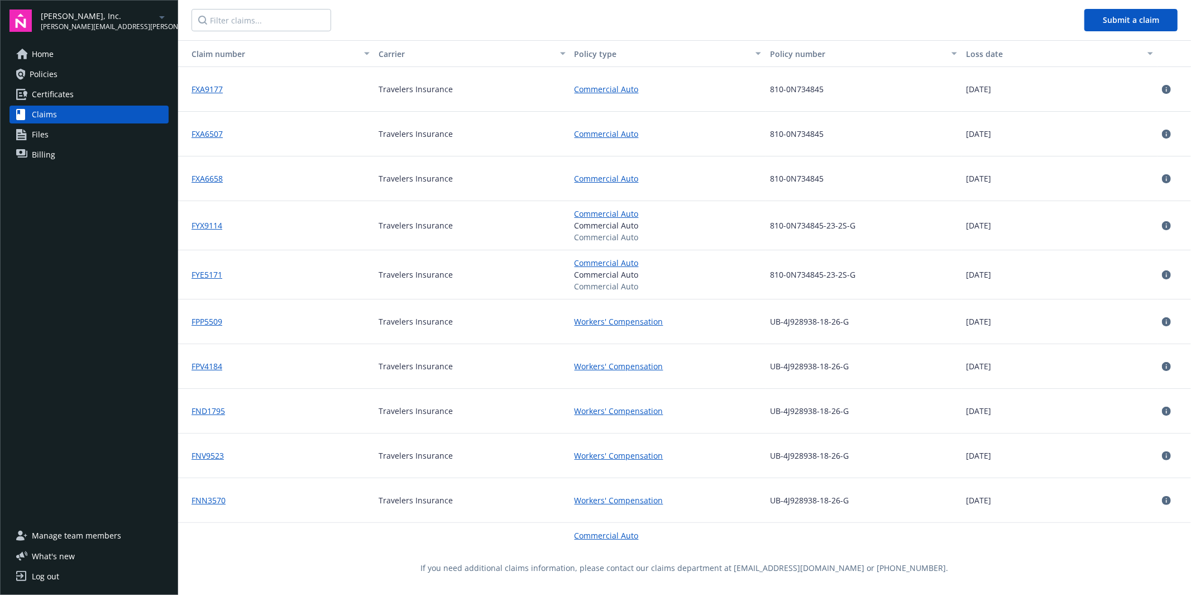
click at [53, 137] on link "Files" at bounding box center [88, 135] width 159 height 18
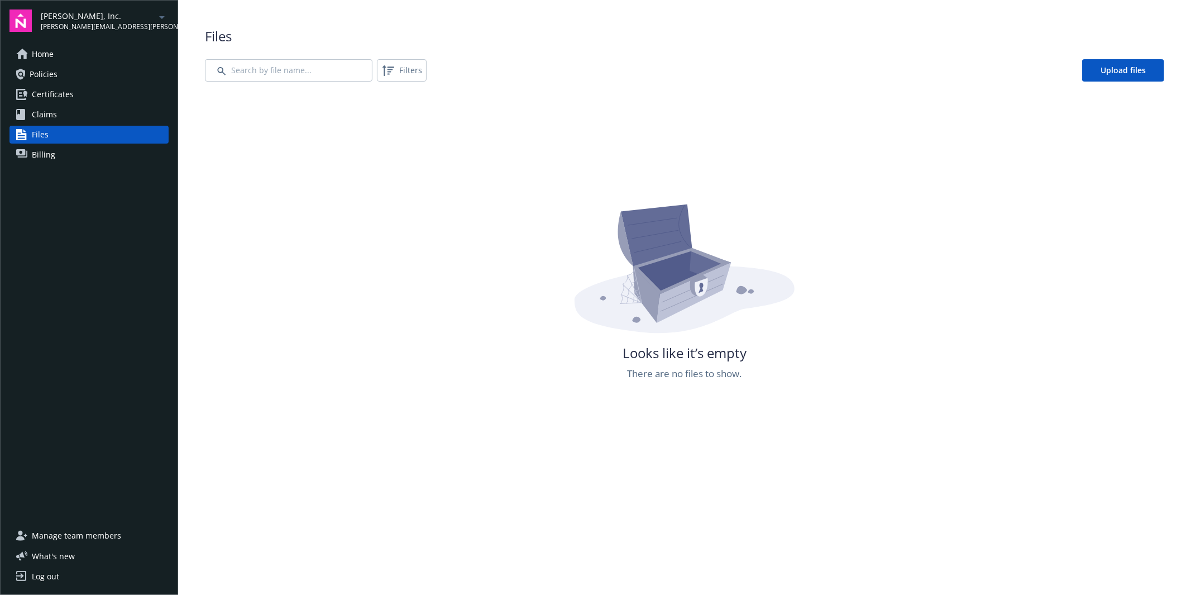
click at [49, 152] on span "Billing" at bounding box center [43, 155] width 23 height 18
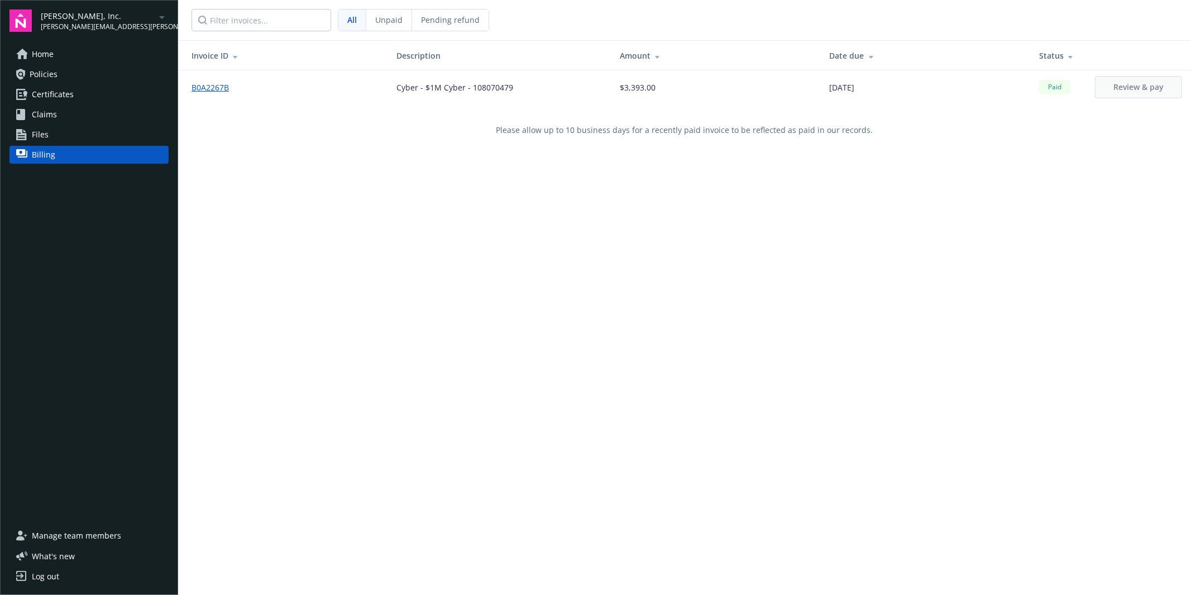
click at [380, 21] on span "Unpaid" at bounding box center [388, 20] width 27 height 12
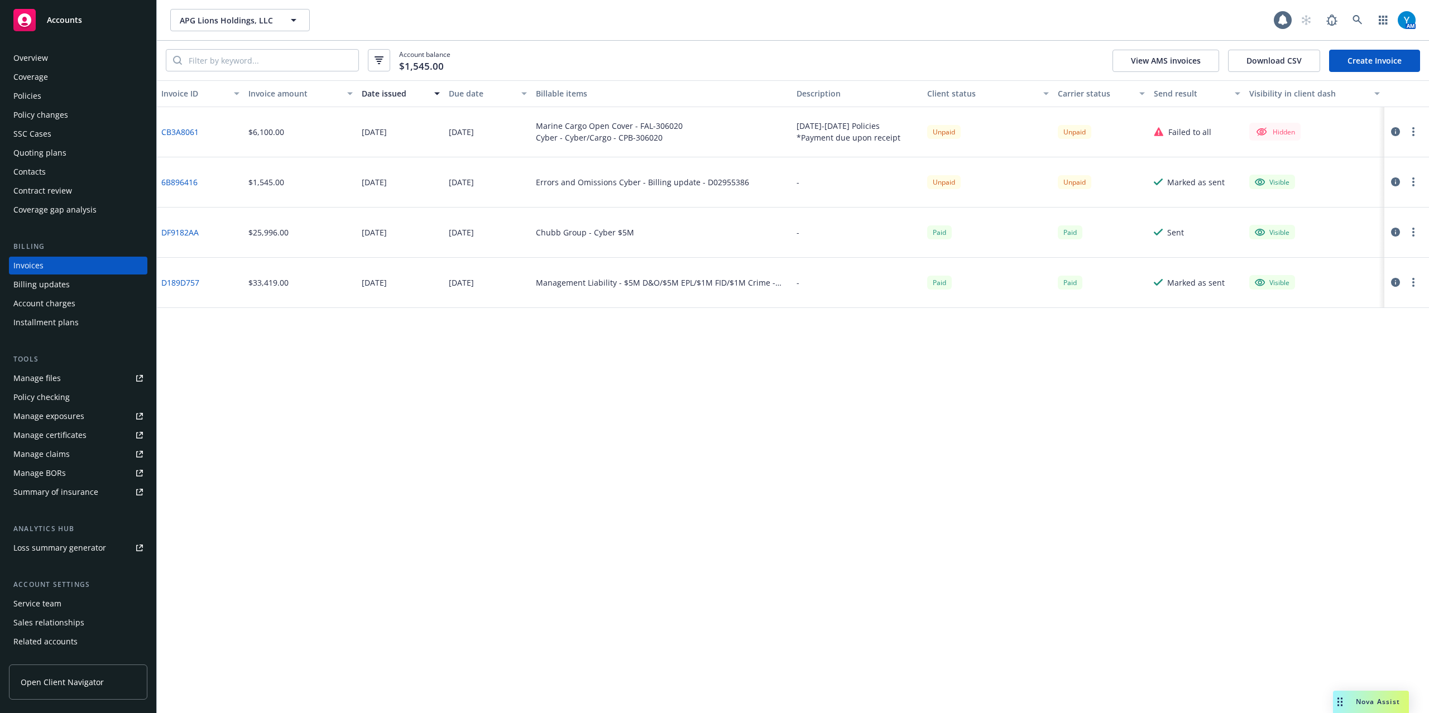
click at [1396, 131] on icon "button" at bounding box center [1395, 131] width 9 height 9
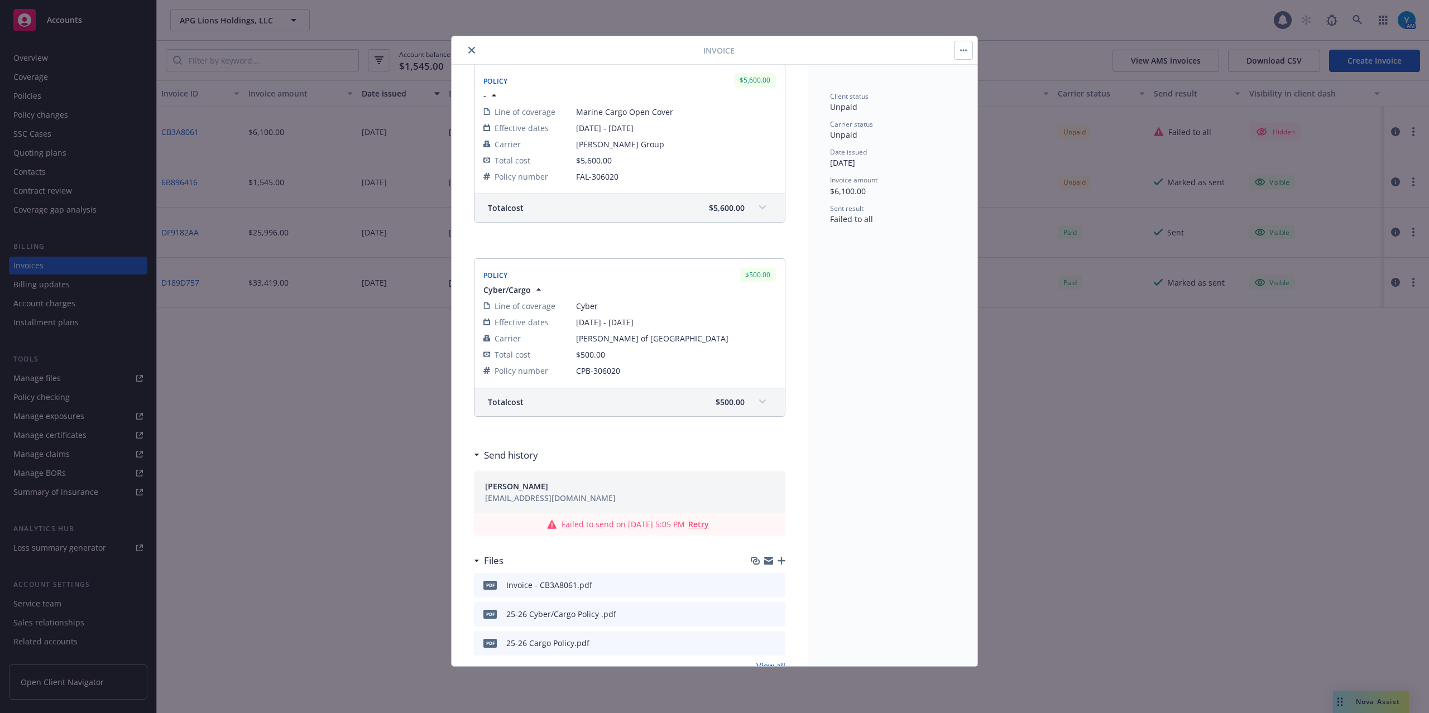
scroll to position [226, 0]
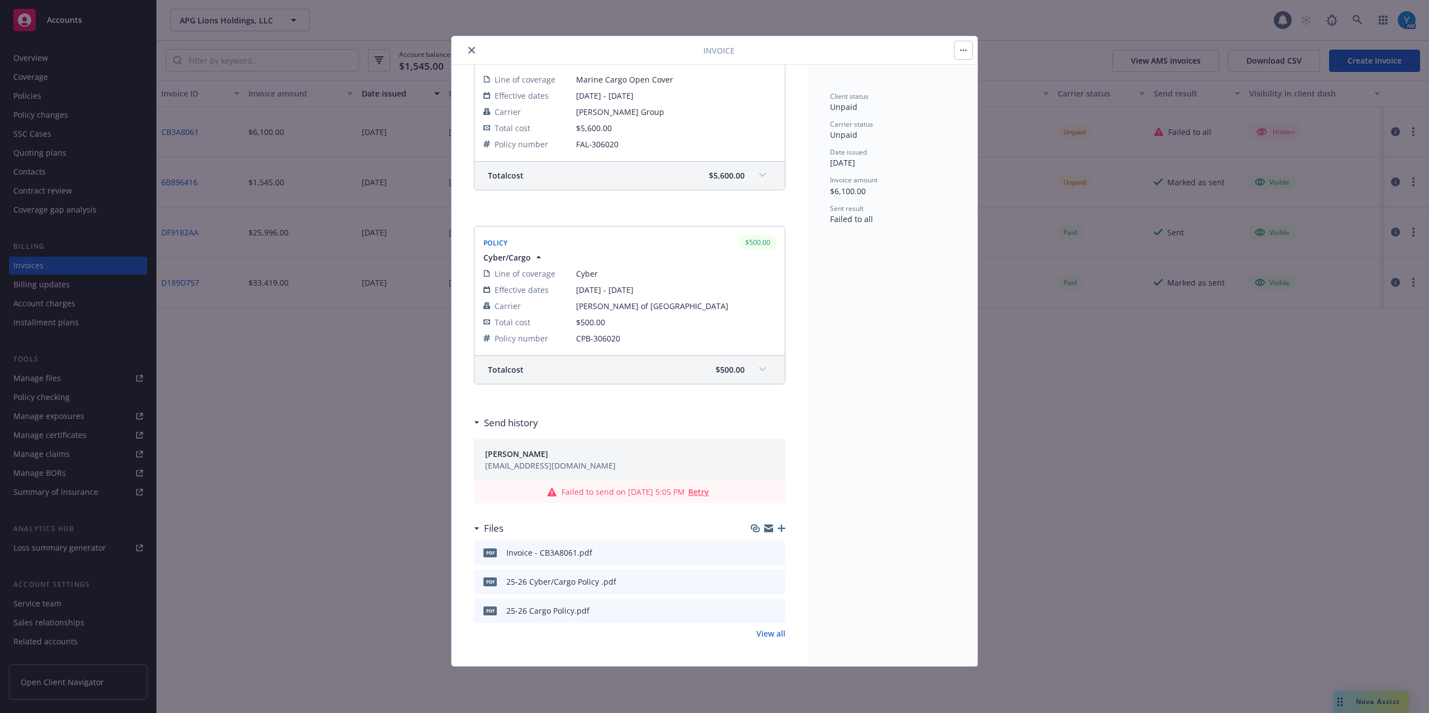
click at [610, 492] on span "Failed to send on 09/12/2025, 5:05 PM" at bounding box center [623, 492] width 123 height 12
click at [700, 490] on span "Retry" at bounding box center [698, 492] width 21 height 11
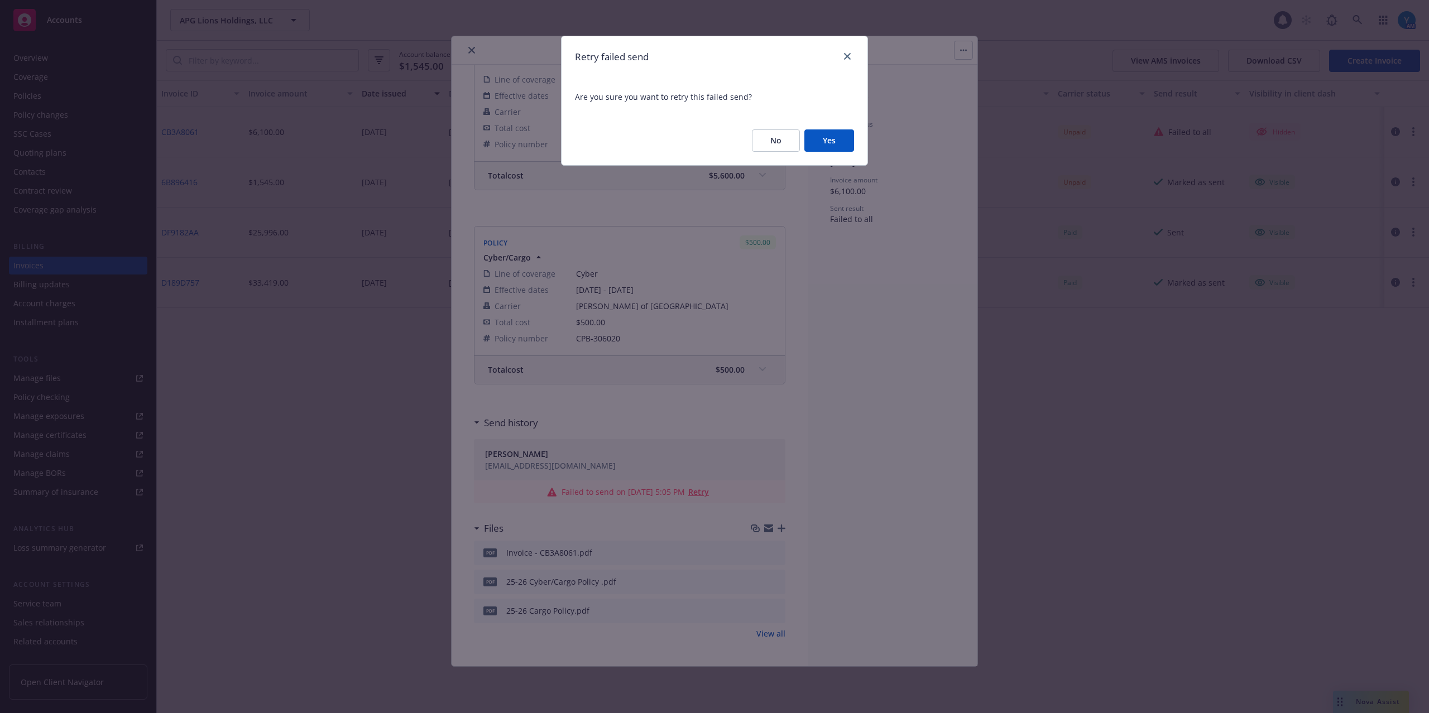
click at [831, 143] on button "Yes" at bounding box center [829, 141] width 50 height 22
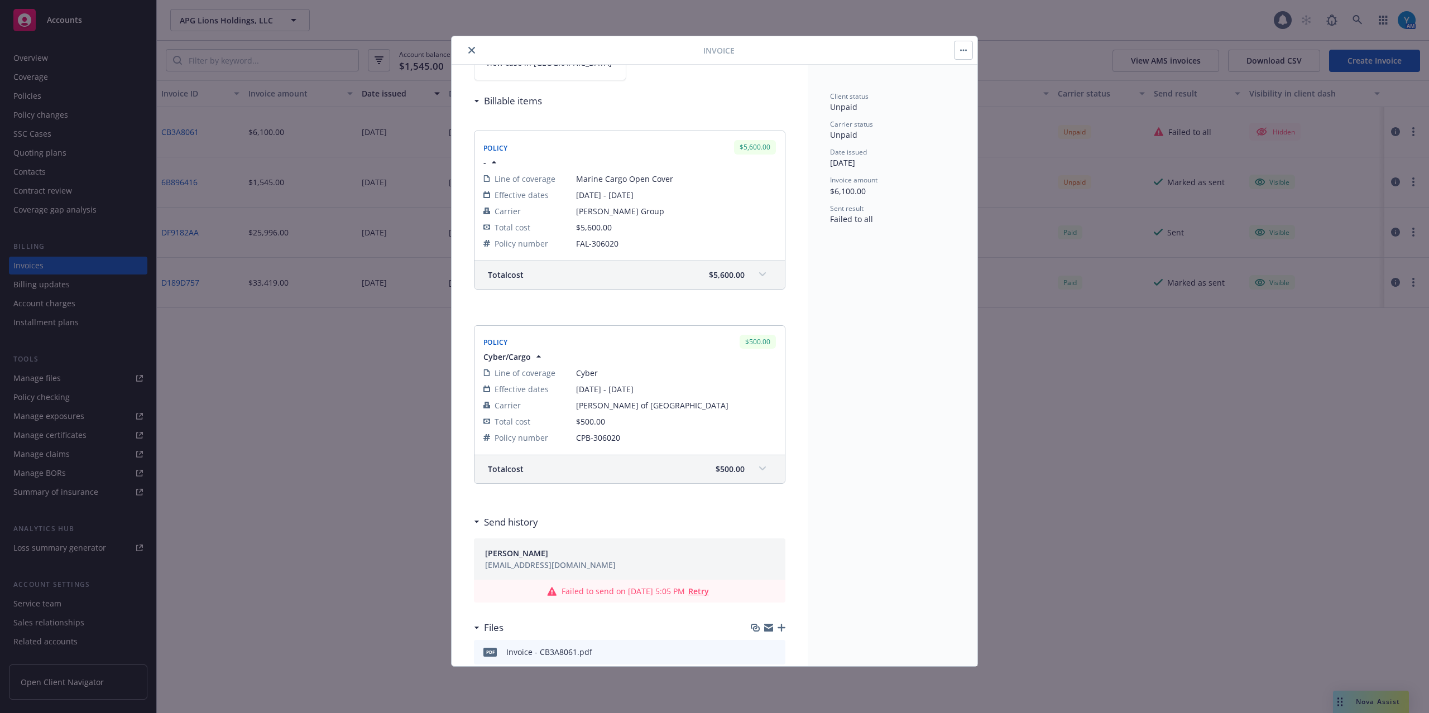
scroll to position [0, 0]
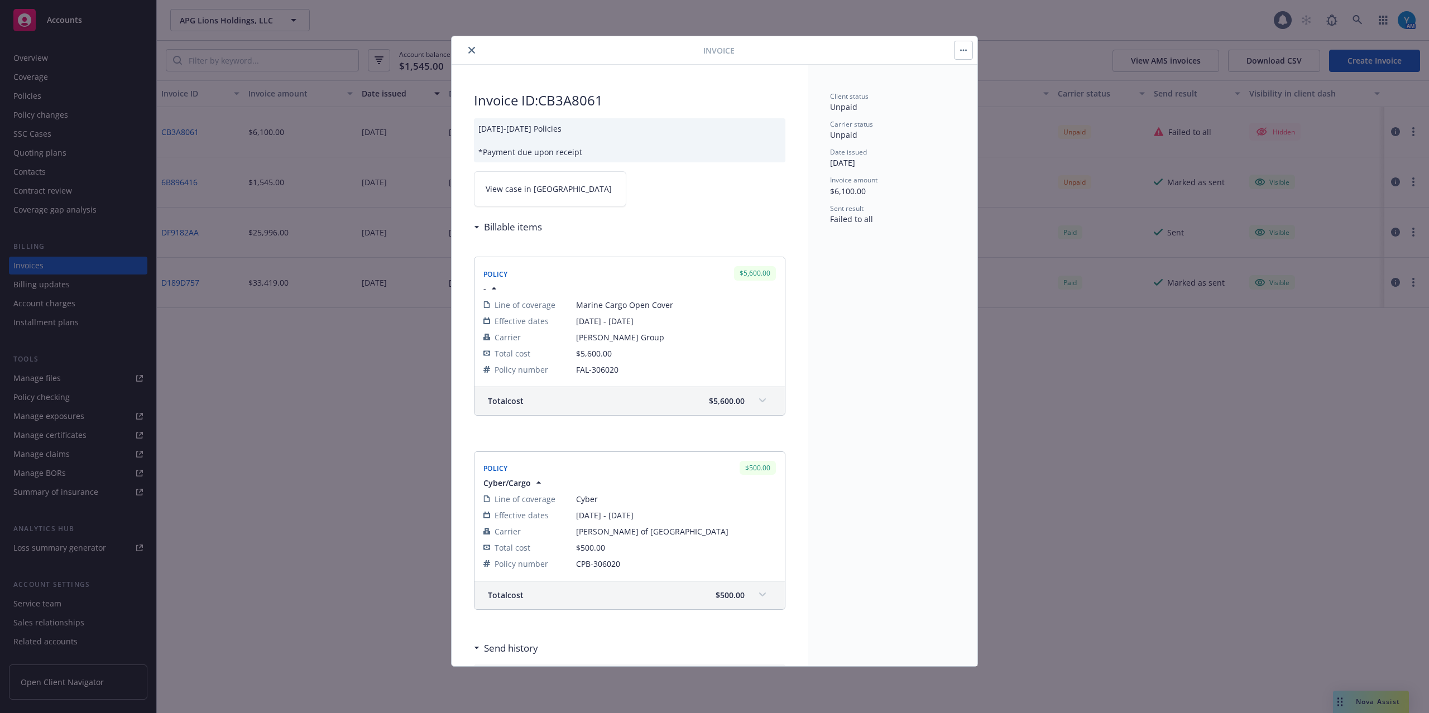
click at [472, 50] on icon "close" at bounding box center [471, 50] width 7 height 7
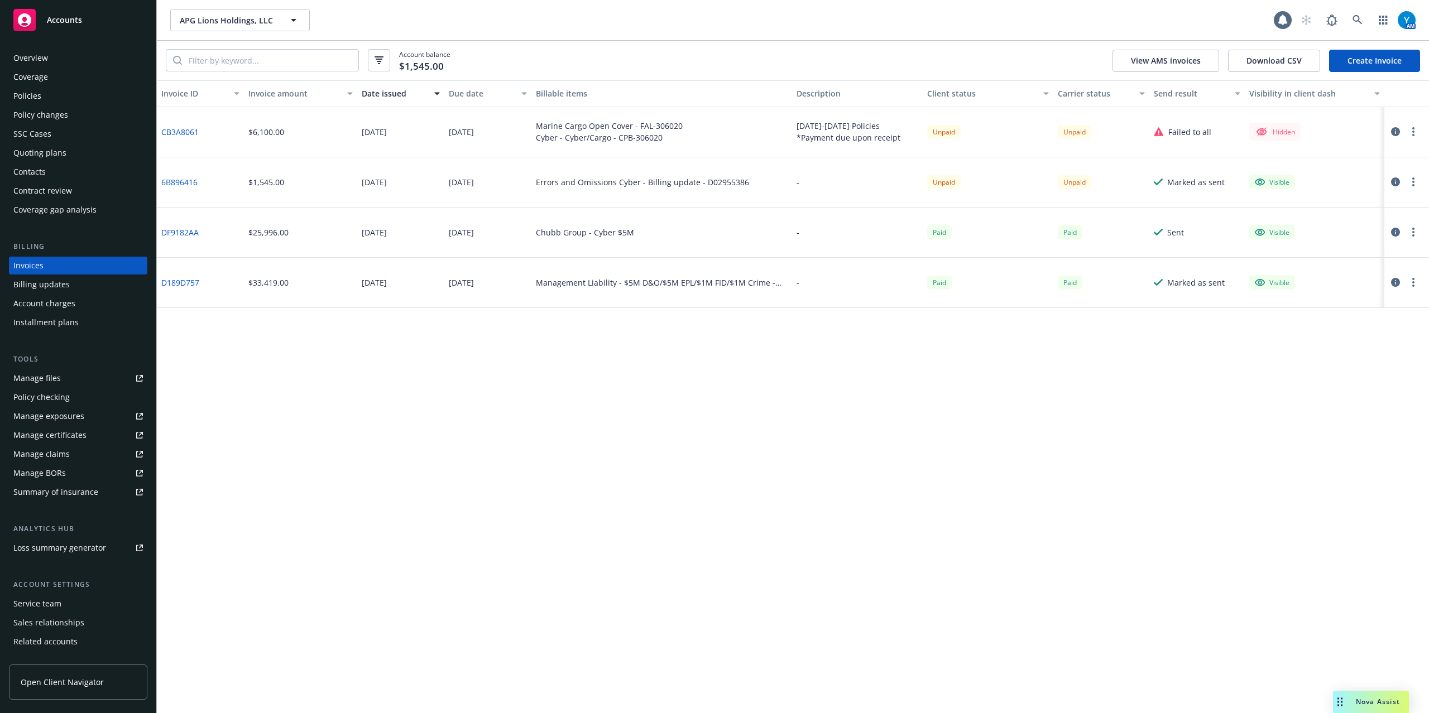
click at [1410, 131] on button "button" at bounding box center [1413, 131] width 13 height 13
drag, startPoint x: 1330, startPoint y: 245, endPoint x: 1385, endPoint y: 248, distance: 54.8
click at [1330, 244] on link "Send invoice" at bounding box center [1348, 244] width 142 height 22
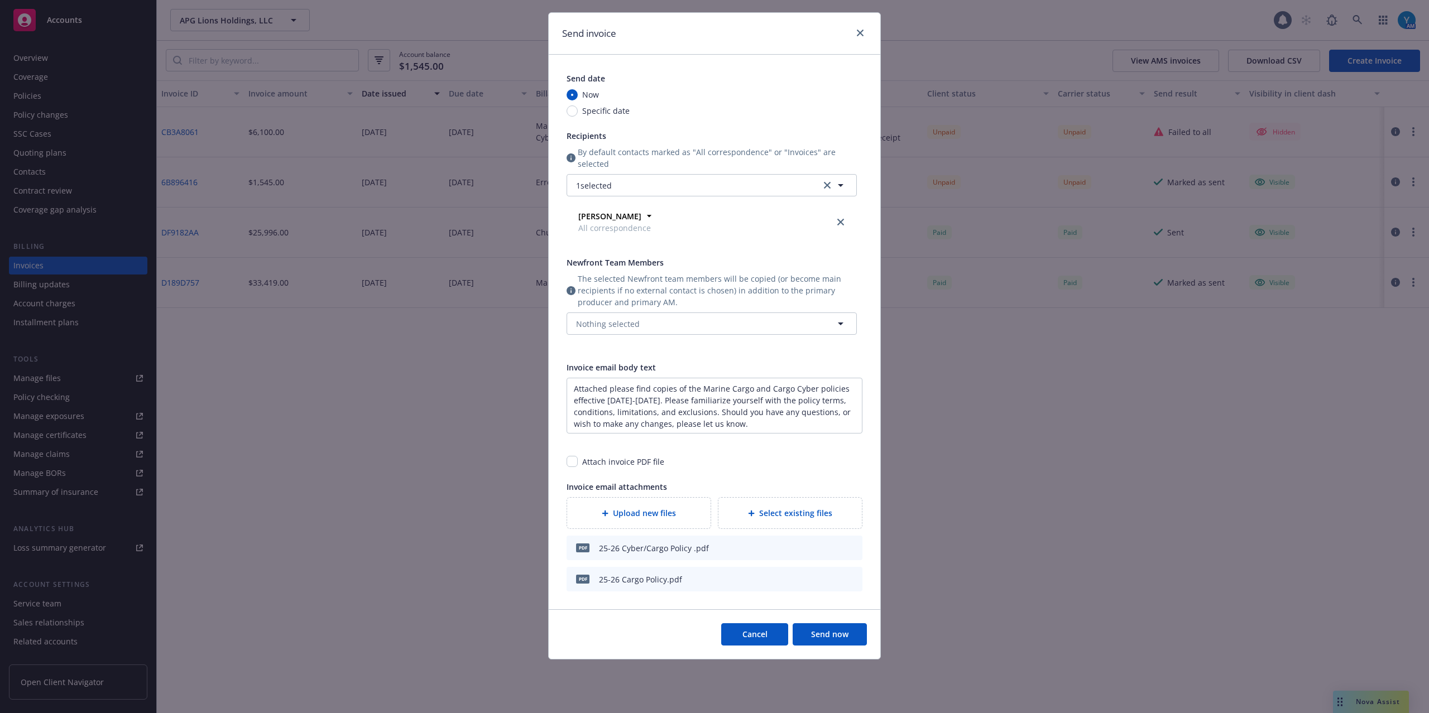
click at [850, 547] on icon "archive file" at bounding box center [853, 547] width 8 height 9
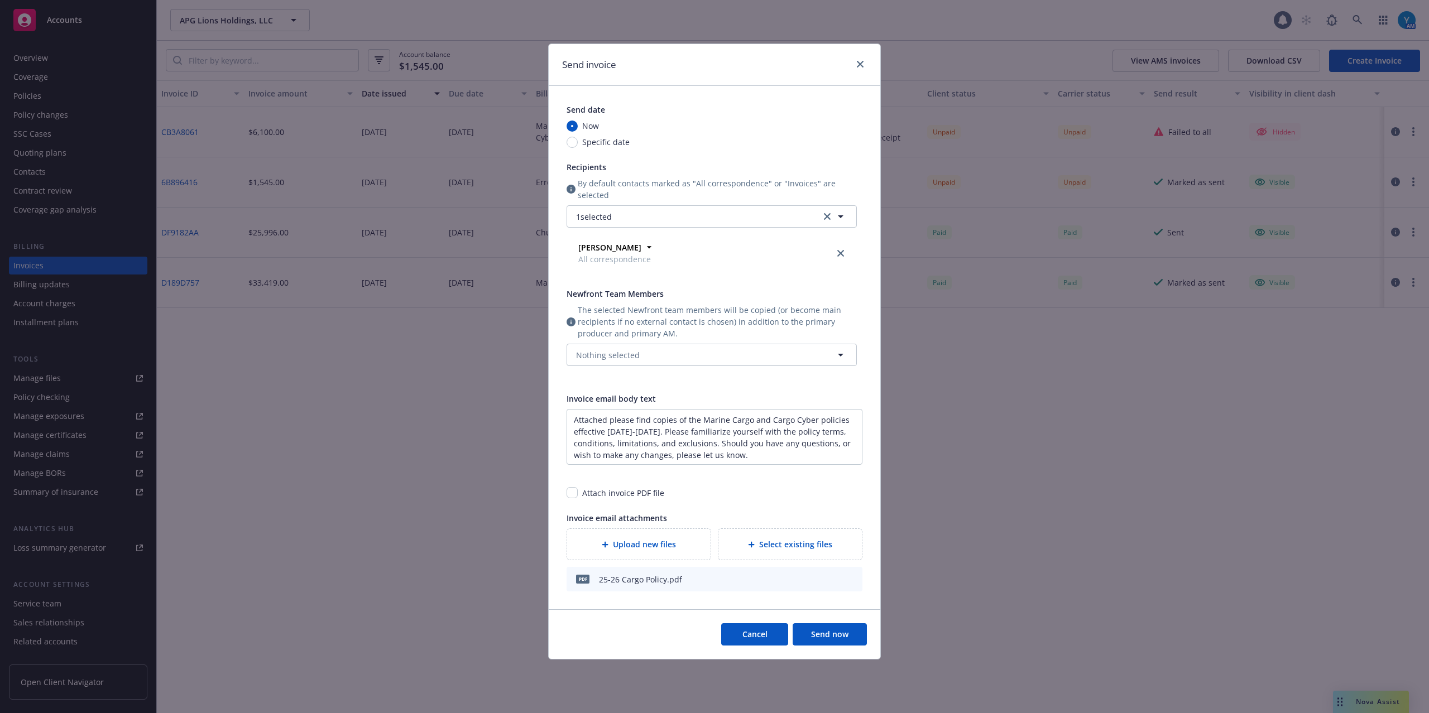
click at [849, 579] on icon "archive file" at bounding box center [853, 578] width 8 height 9
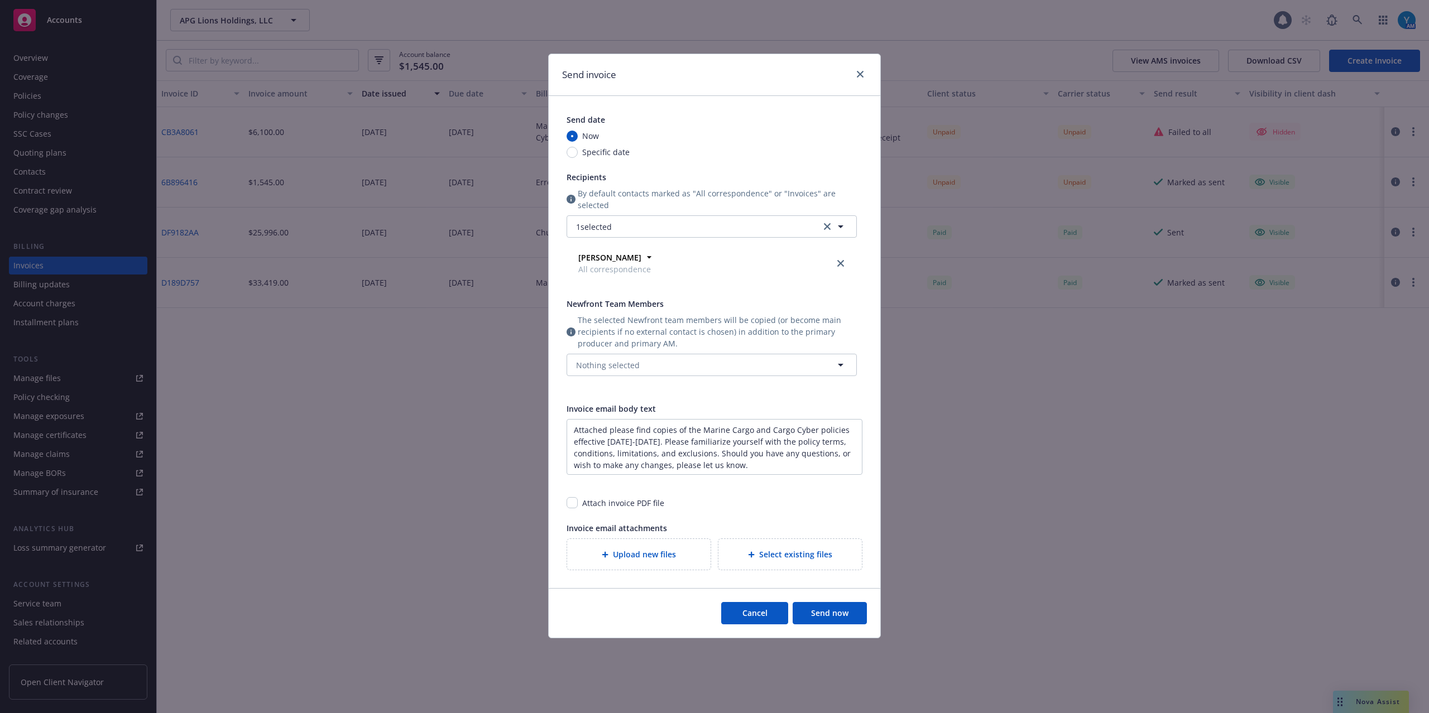
scroll to position [0, 0]
click at [671, 554] on span "Upload new files" at bounding box center [644, 555] width 63 height 12
drag, startPoint x: 574, startPoint y: 427, endPoint x: 807, endPoint y: 487, distance: 240.5
click at [818, 490] on div "Invoice email body text Attached please find copies of the Marine Cargo and Car…" at bounding box center [715, 486] width 296 height 167
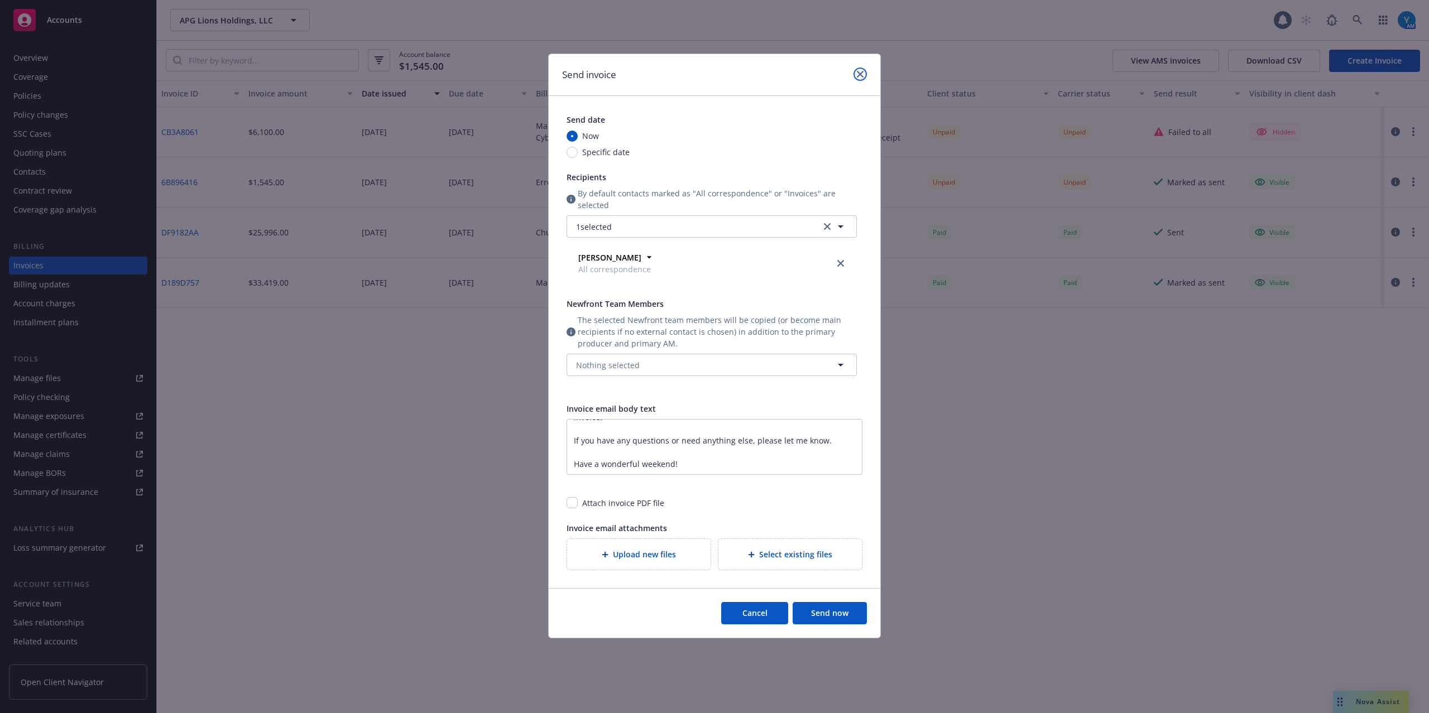
click at [862, 74] on icon "close" at bounding box center [860, 74] width 7 height 7
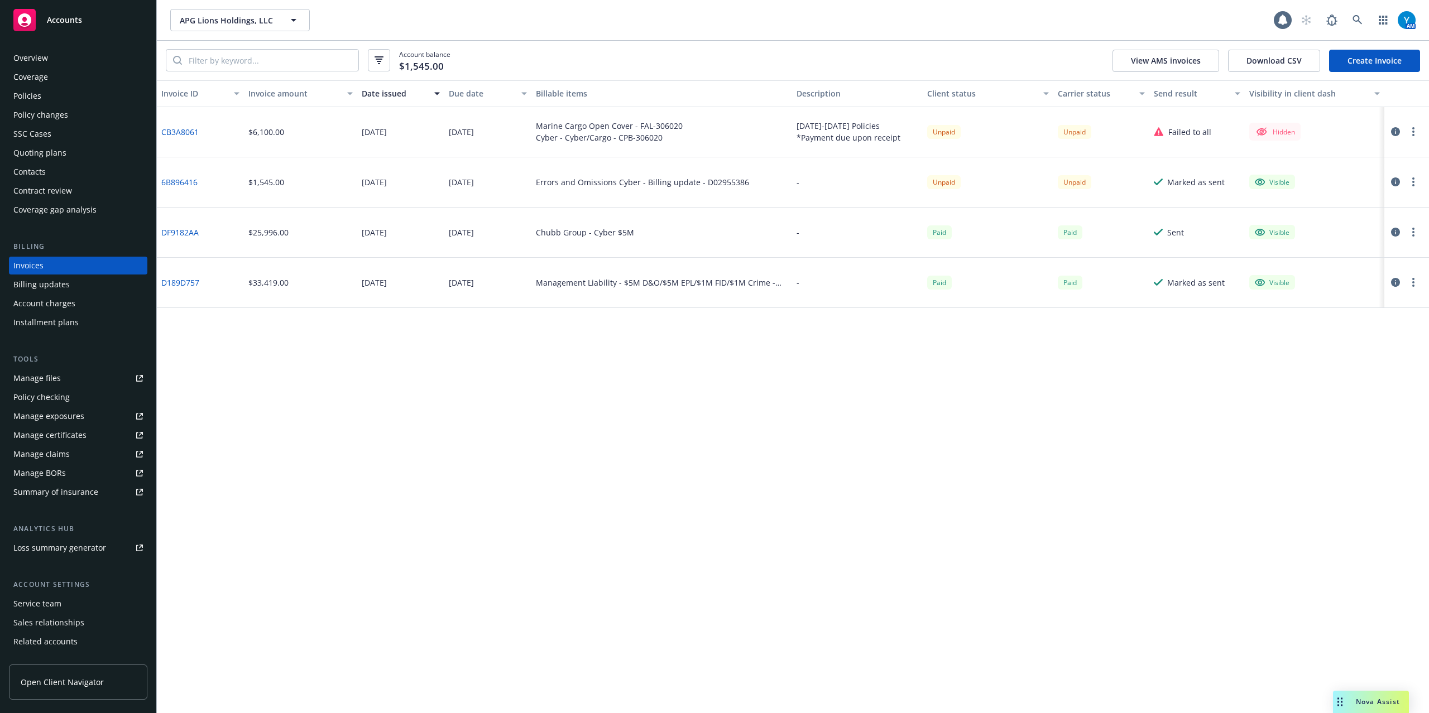
click at [1412, 128] on circle "button" at bounding box center [1413, 128] width 2 height 2
click at [1385, 222] on link "Make it visible in client dash" at bounding box center [1348, 221] width 142 height 22
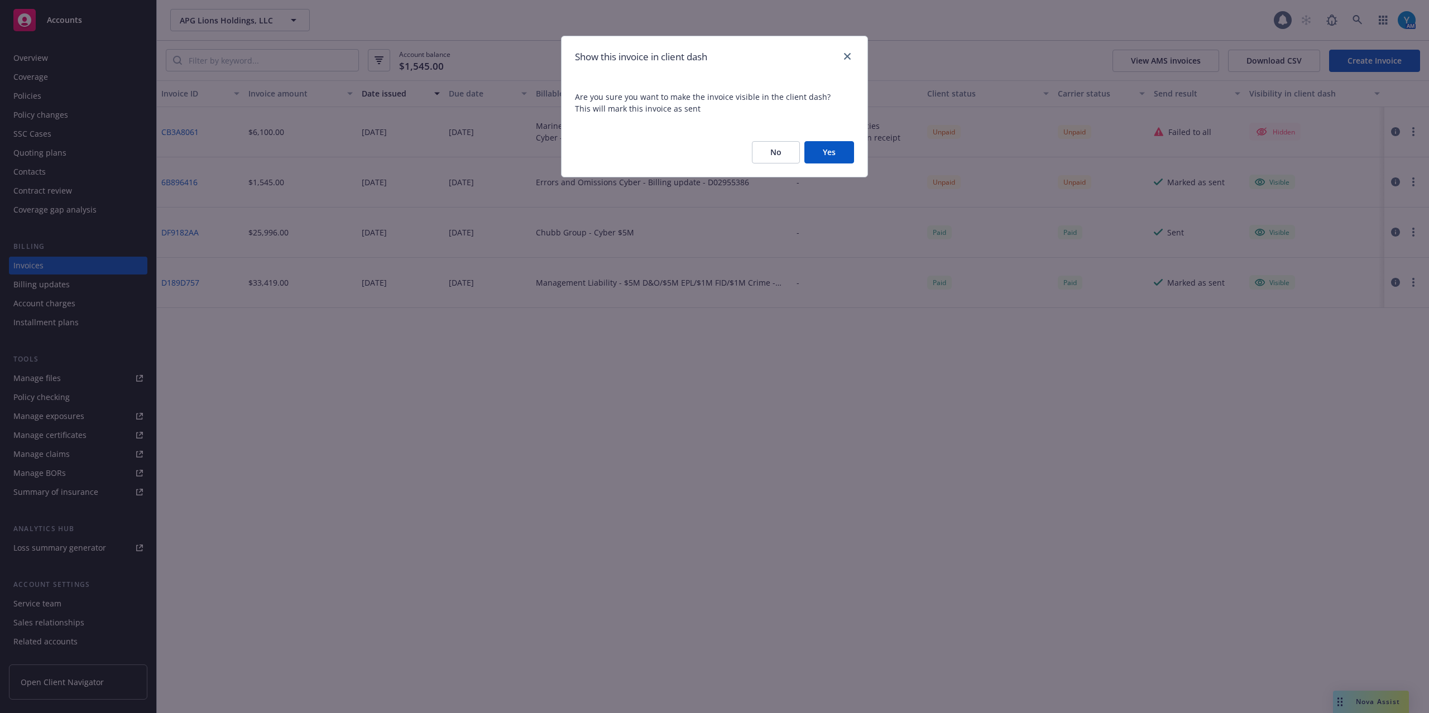
click at [846, 152] on button "Yes" at bounding box center [829, 152] width 50 height 22
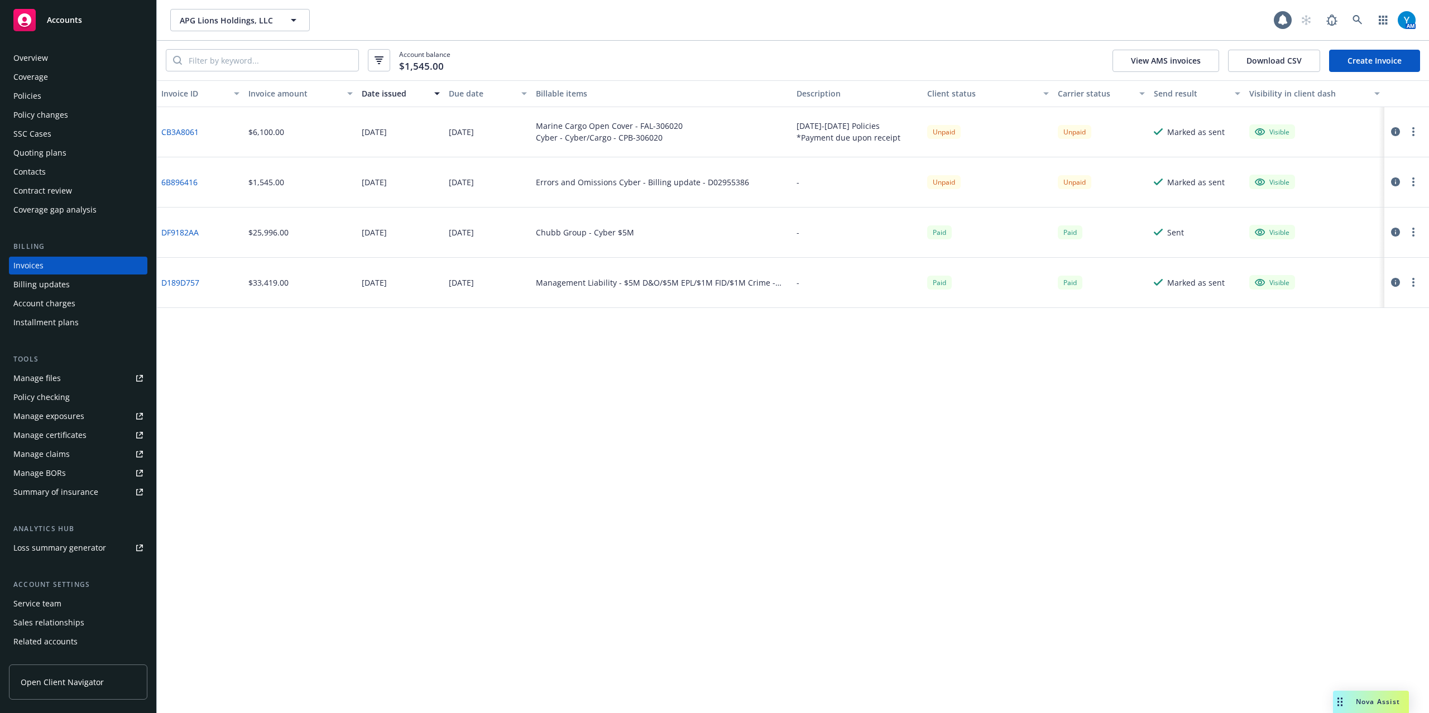
click at [30, 54] on div "Overview" at bounding box center [30, 58] width 35 height 18
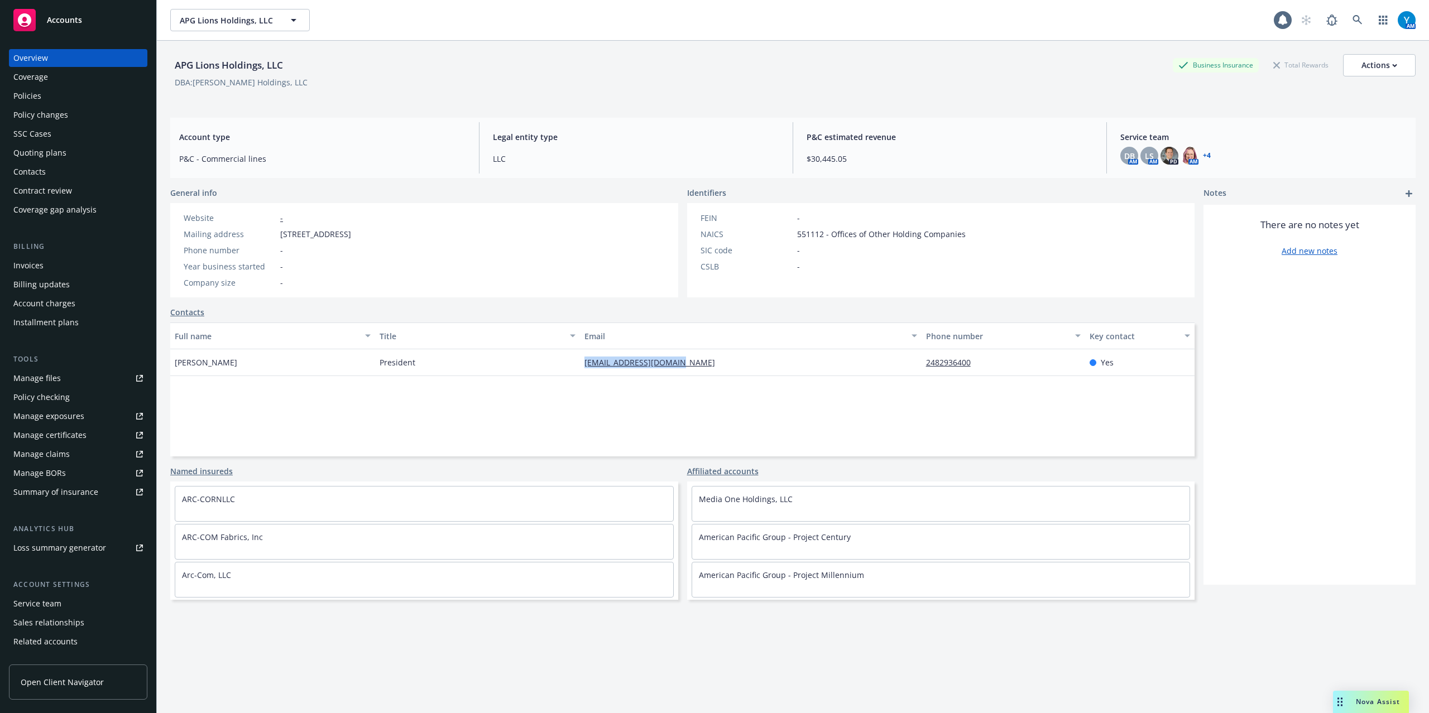
drag, startPoint x: 686, startPoint y: 367, endPoint x: 577, endPoint y: 367, distance: 108.9
click at [580, 367] on div "kstinson@cfstinson.com" at bounding box center [751, 362] width 342 height 27
copy link "kstinson@cfstinson.com"
click at [23, 269] on div "Invoices" at bounding box center [28, 266] width 30 height 18
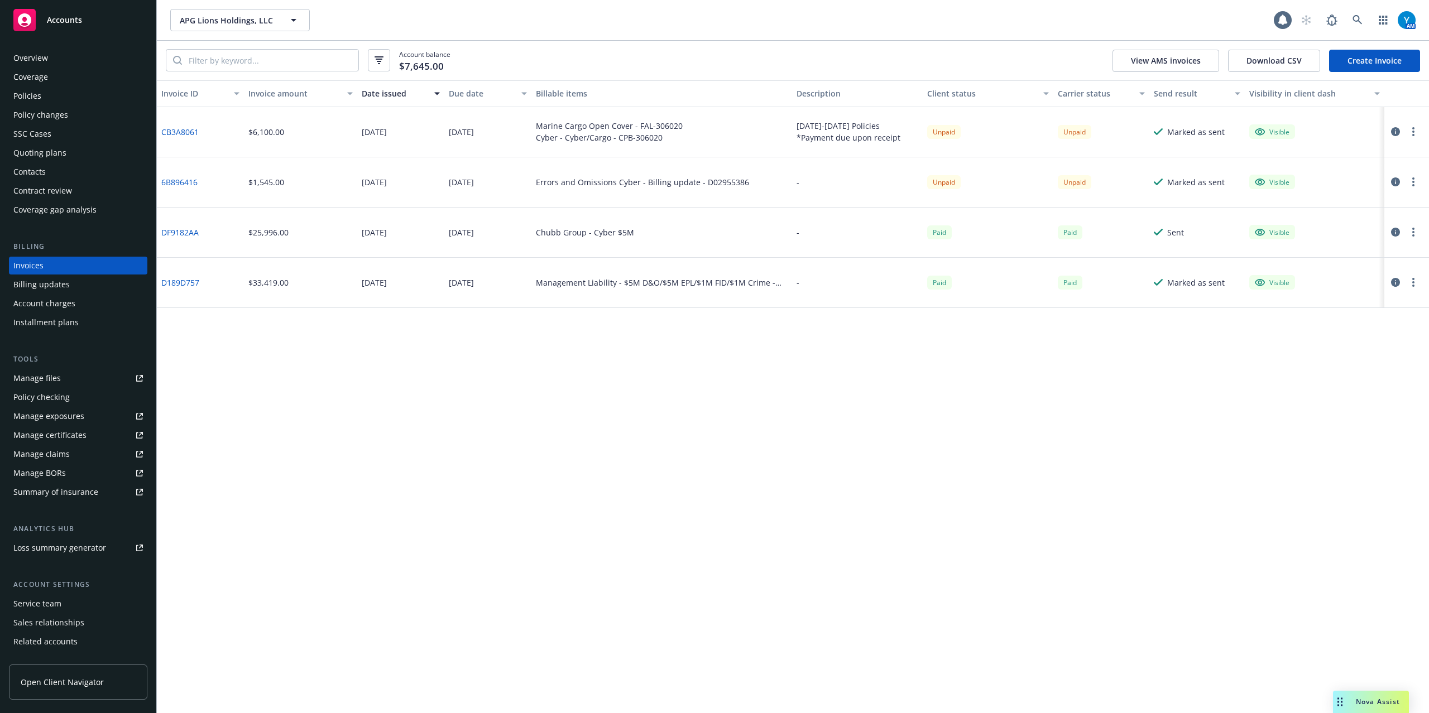
click at [1415, 132] on button "button" at bounding box center [1413, 131] width 13 height 13
click at [1334, 269] on link "Download invoice PDF" at bounding box center [1348, 266] width 142 height 22
click at [185, 17] on span "APG Lions Holdings, LLC" at bounding box center [228, 21] width 97 height 12
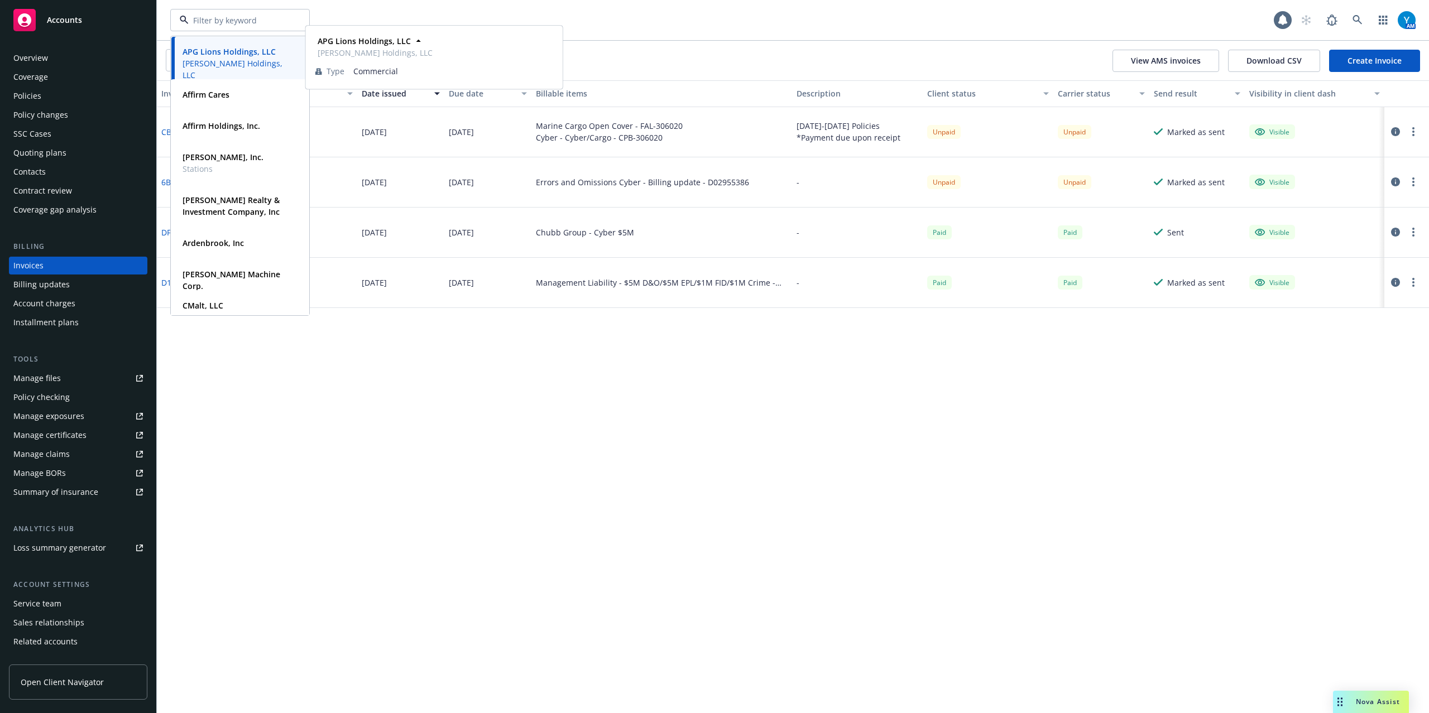
drag, startPoint x: 182, startPoint y: 47, endPoint x: 257, endPoint y: 55, distance: 75.2
click at [257, 55] on div "APG Lions Holdings, LLC Stinson Holdings, LLC" at bounding box center [237, 63] width 115 height 35
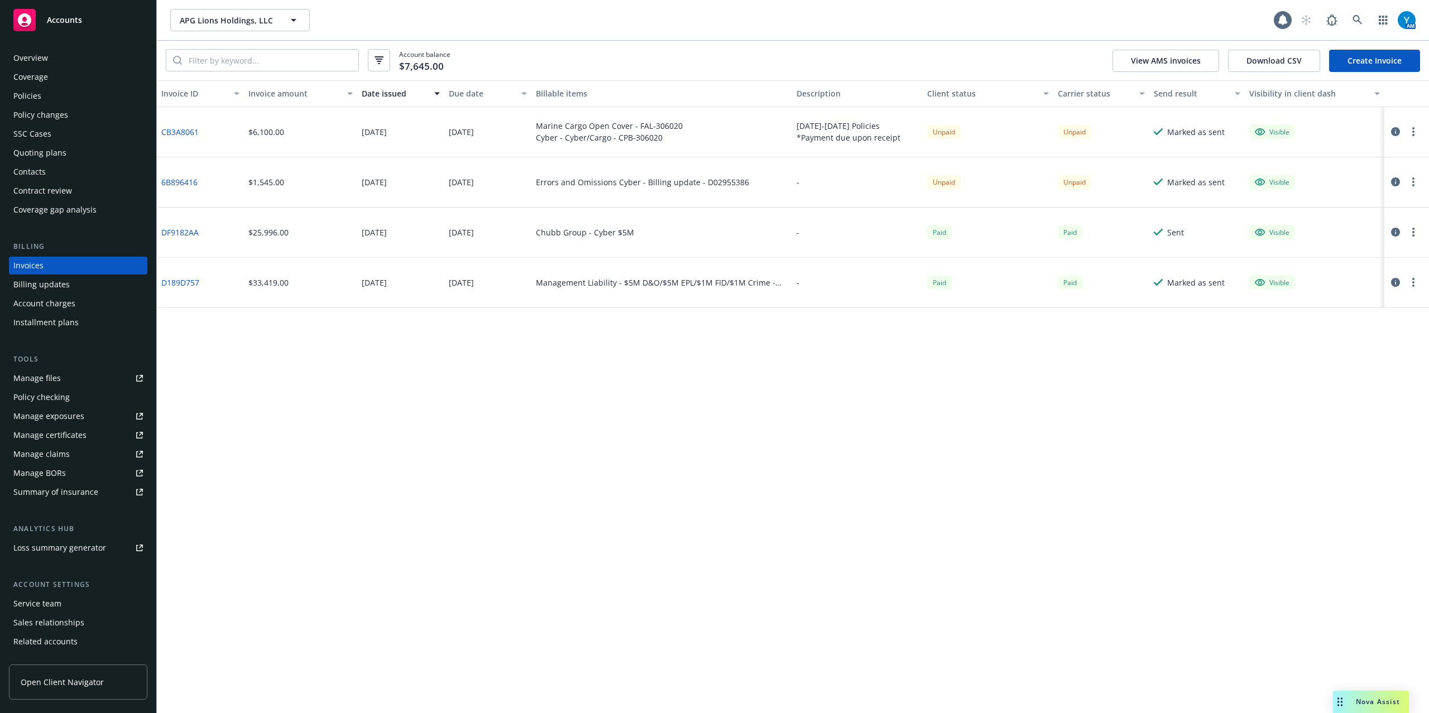
click at [51, 101] on div "Policies" at bounding box center [78, 96] width 130 height 18
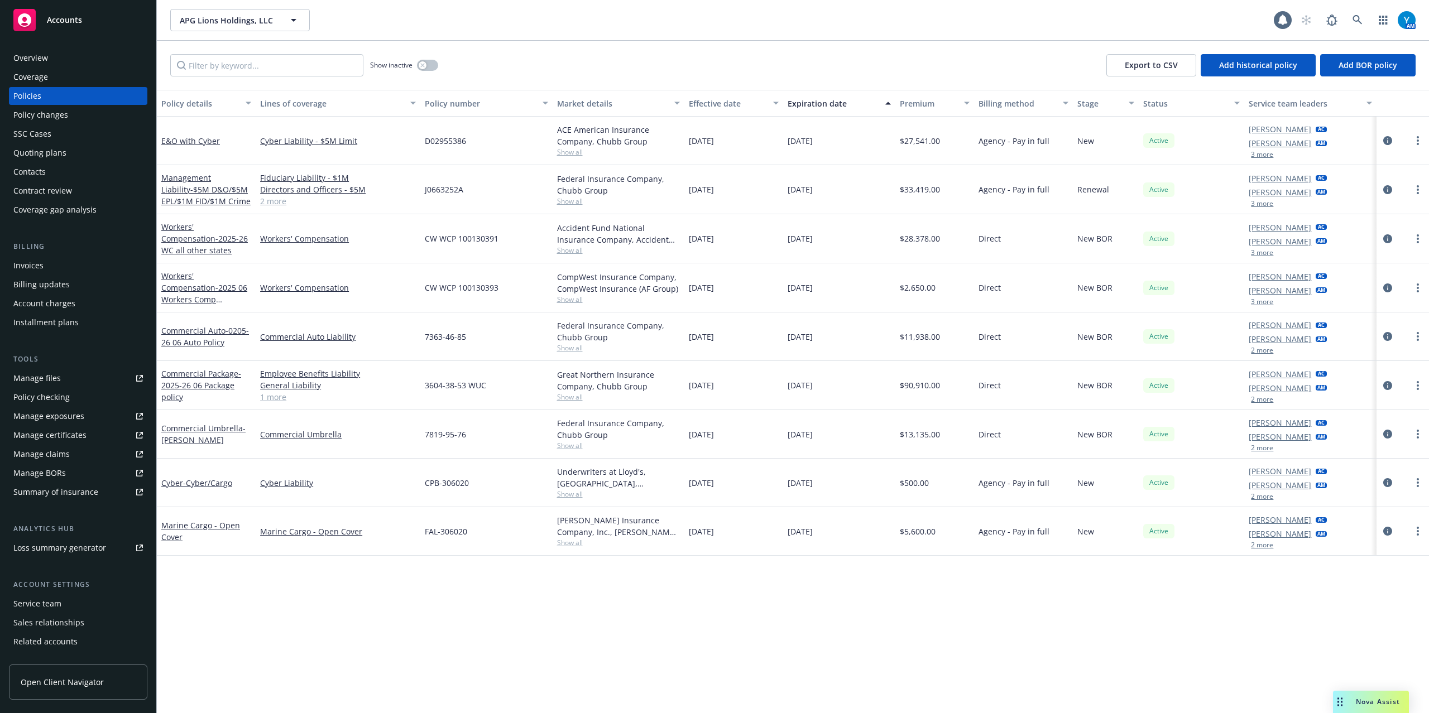
click at [57, 266] on div "Invoices" at bounding box center [78, 266] width 130 height 18
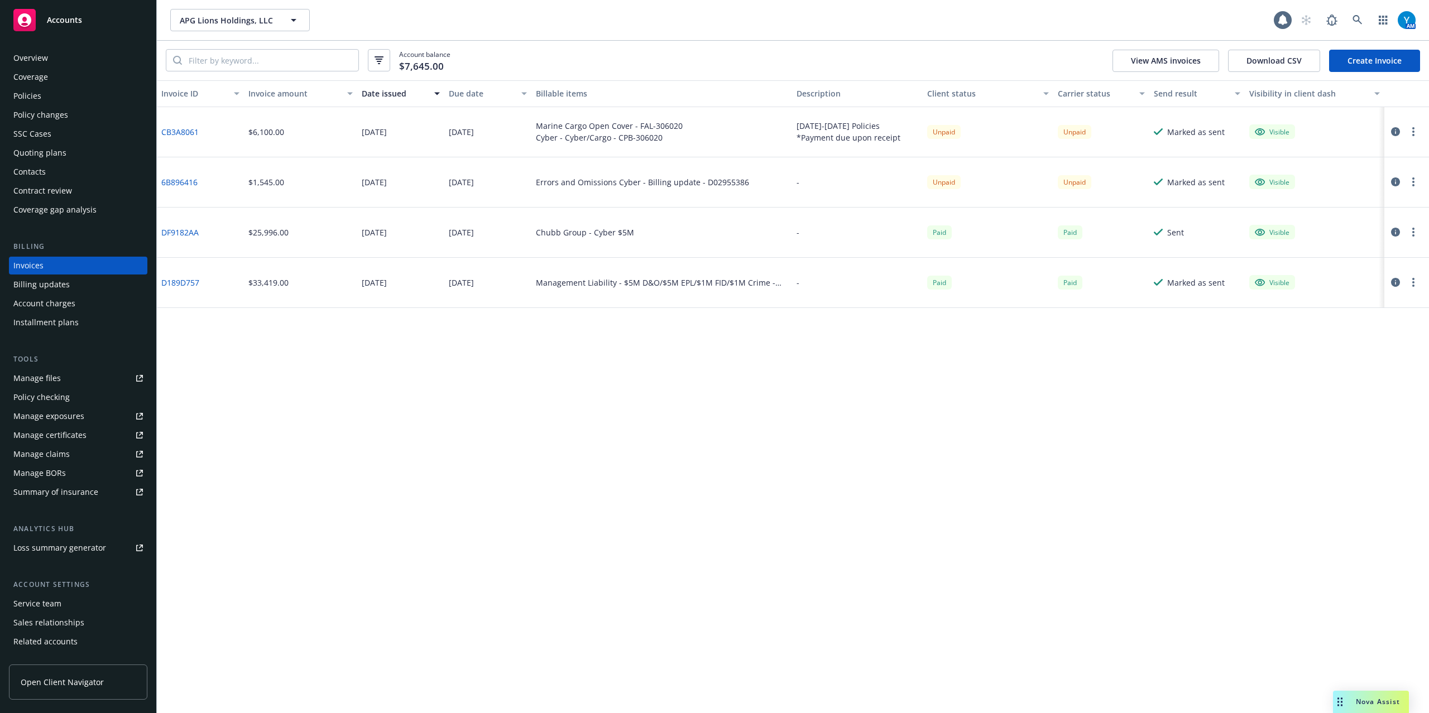
click at [184, 127] on link "CB3A8061" at bounding box center [179, 132] width 37 height 12
click at [59, 90] on div "Policies" at bounding box center [78, 96] width 130 height 18
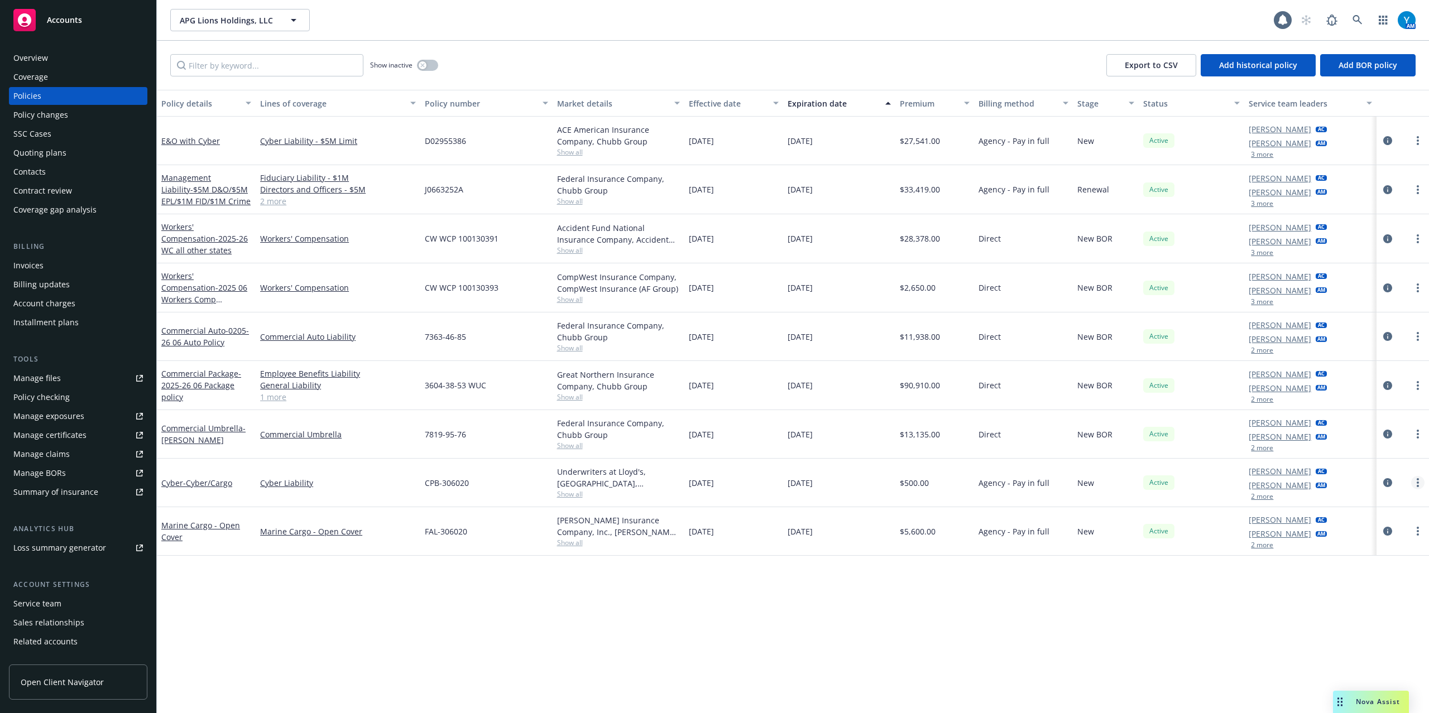
click at [1418, 483] on circle "more" at bounding box center [1418, 483] width 2 height 2
click at [1343, 642] on link "Copy logging email" at bounding box center [1358, 641] width 131 height 22
click at [1418, 534] on icon "more" at bounding box center [1418, 531] width 2 height 9
click at [1358, 478] on link "Copy logging email" at bounding box center [1362, 477] width 131 height 22
click at [1358, 21] on icon at bounding box center [1358, 20] width 10 height 10
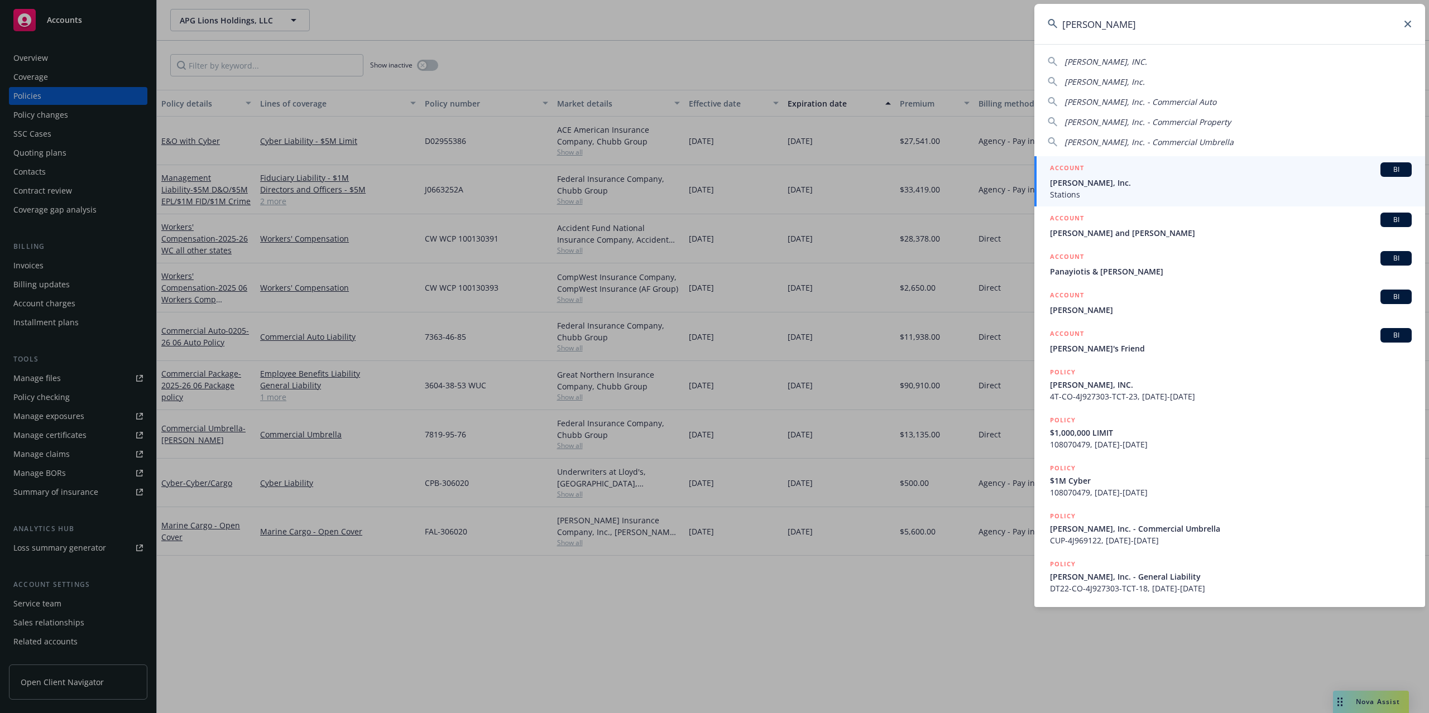
type input "andrian"
click at [1093, 181] on span "Andrian, Inc." at bounding box center [1231, 183] width 362 height 12
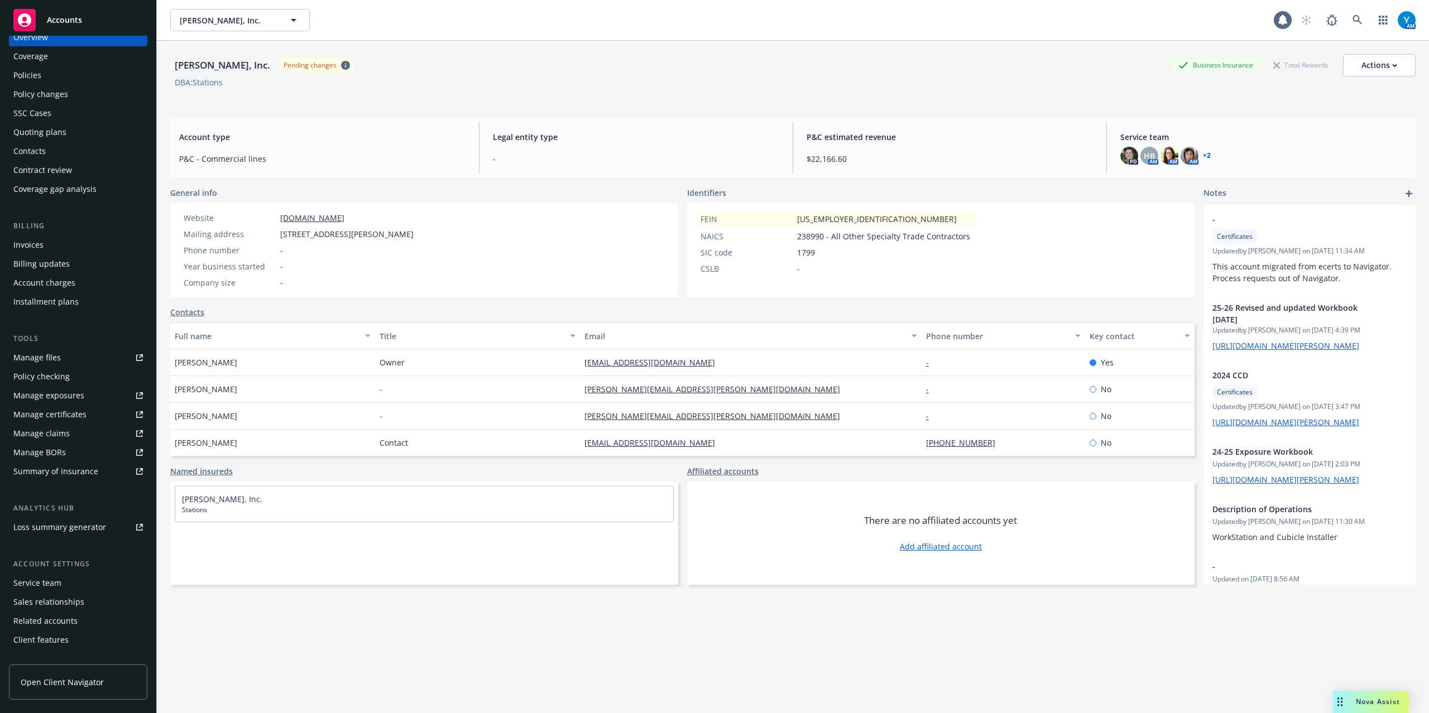
scroll to position [32, 0]
drag, startPoint x: 54, startPoint y: 649, endPoint x: 59, endPoint y: 645, distance: 6.0
click at [52, 650] on div "Client access" at bounding box center [37, 648] width 49 height 18
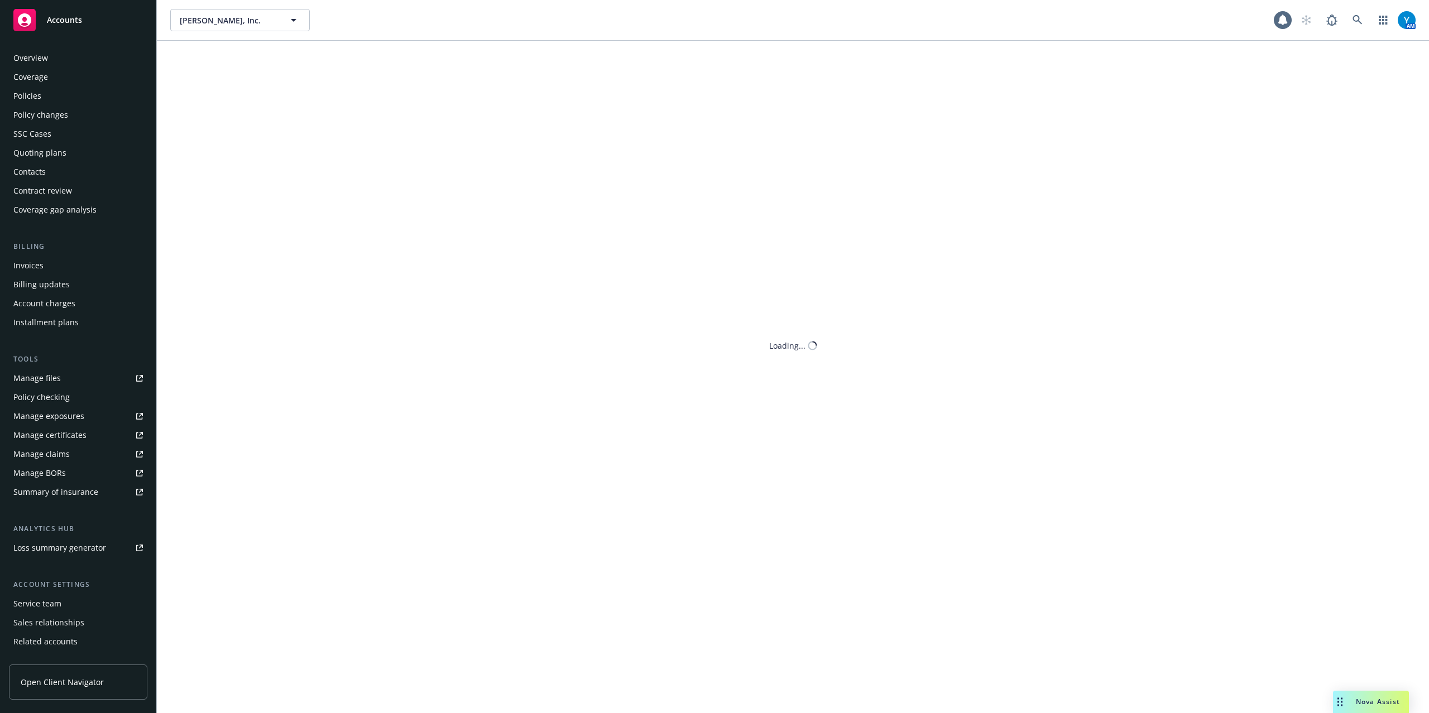
scroll to position [32, 0]
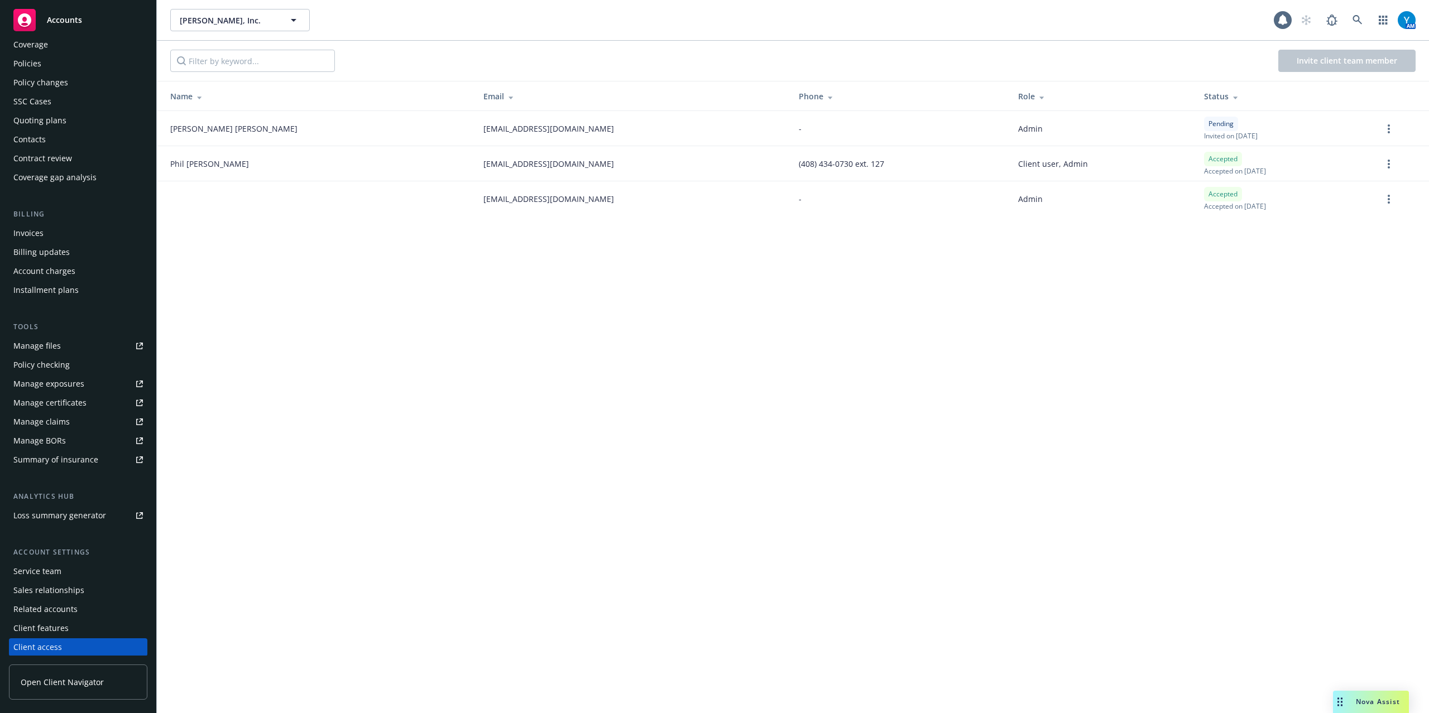
click at [43, 686] on span "Open Client Navigator" at bounding box center [62, 683] width 83 height 12
